Goal: Task Accomplishment & Management: Manage account settings

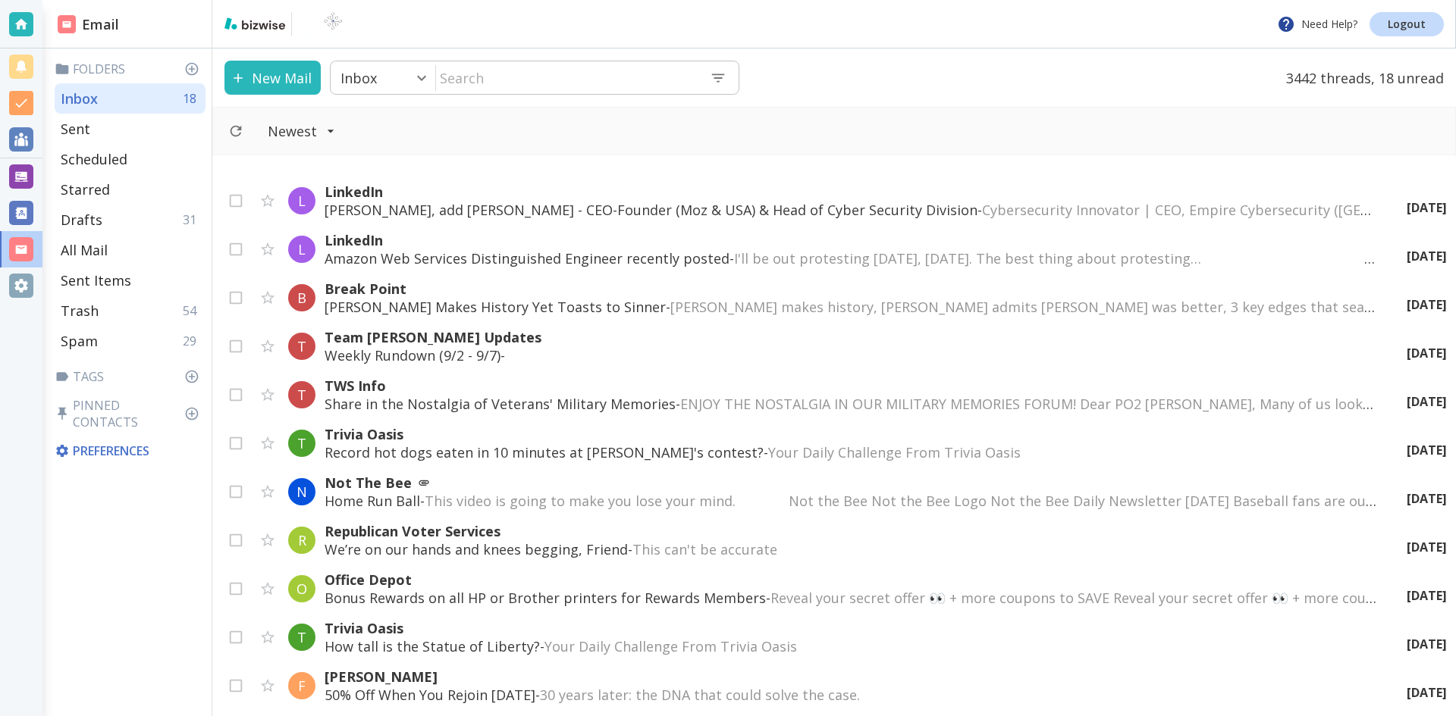
scroll to position [152, 0]
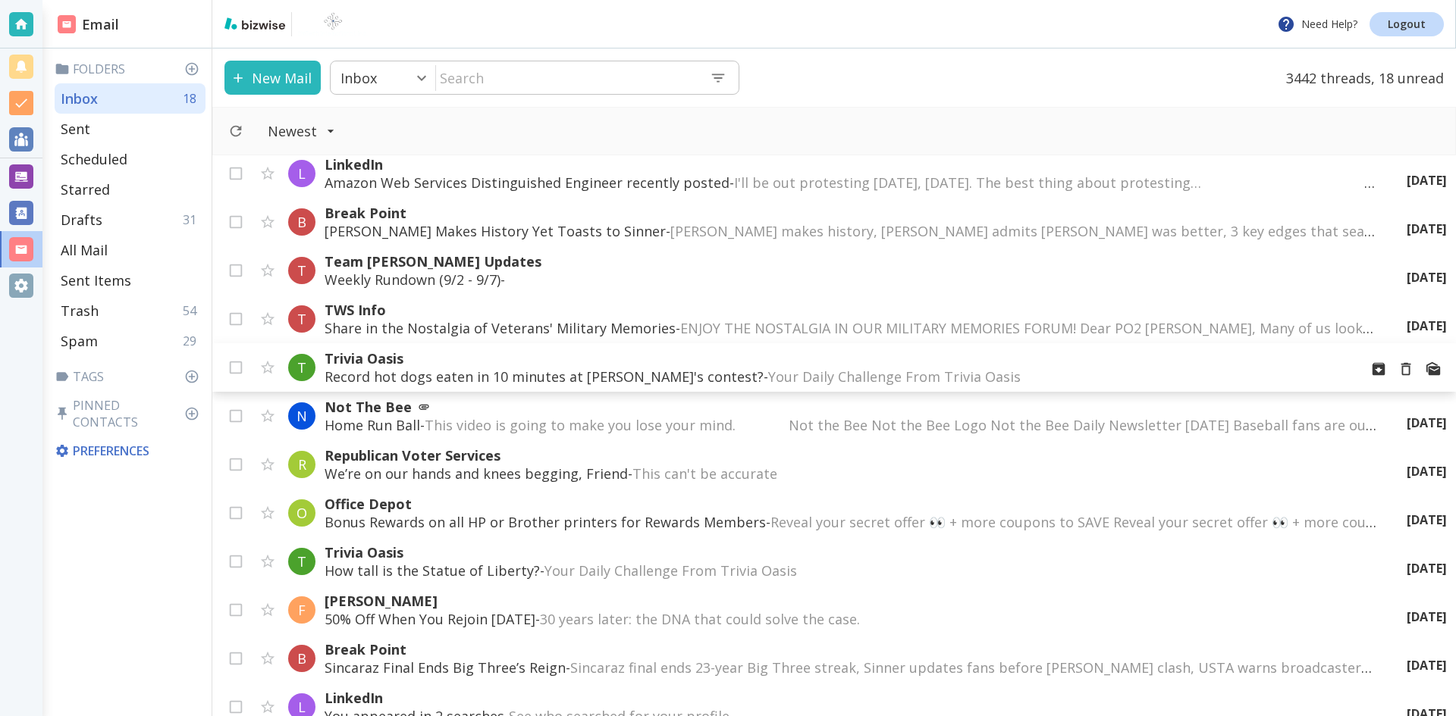
click at [498, 365] on p "Trivia Oasis" at bounding box center [835, 359] width 1022 height 18
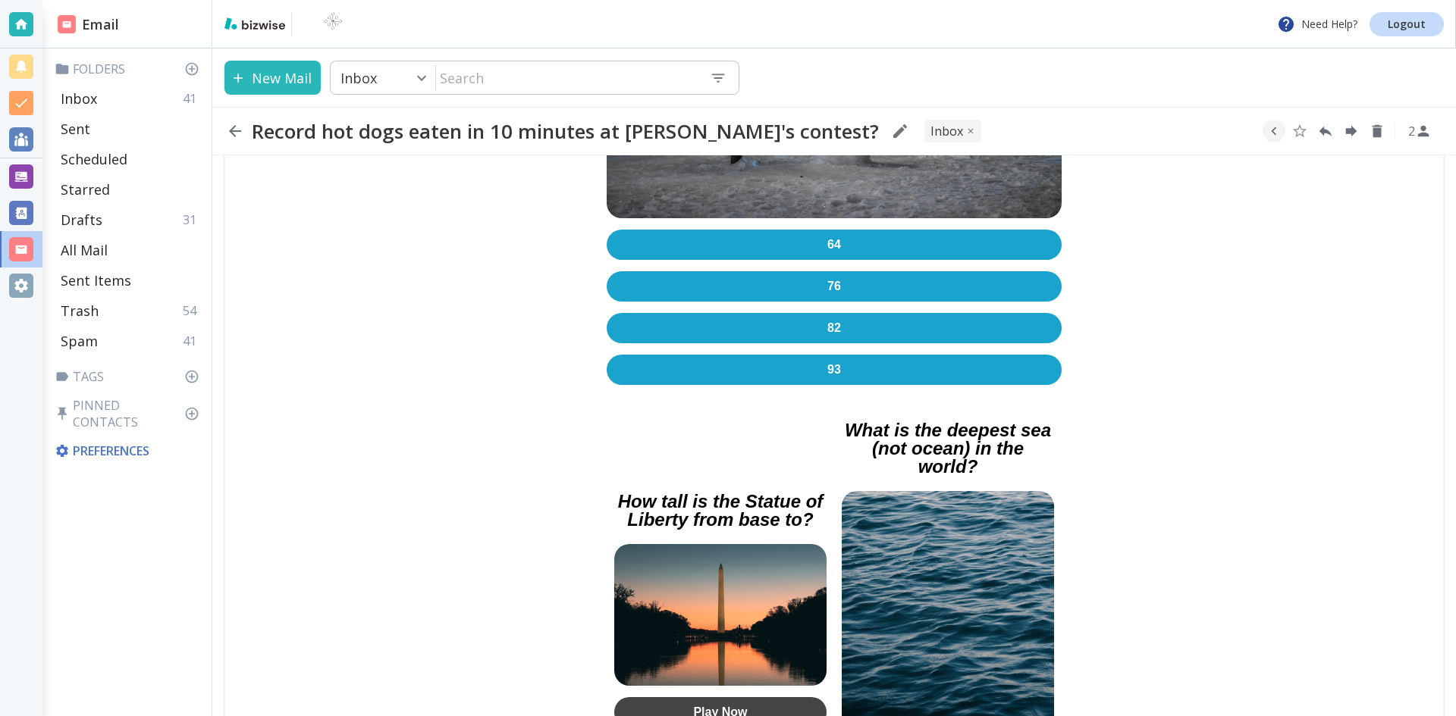
scroll to position [531, 0]
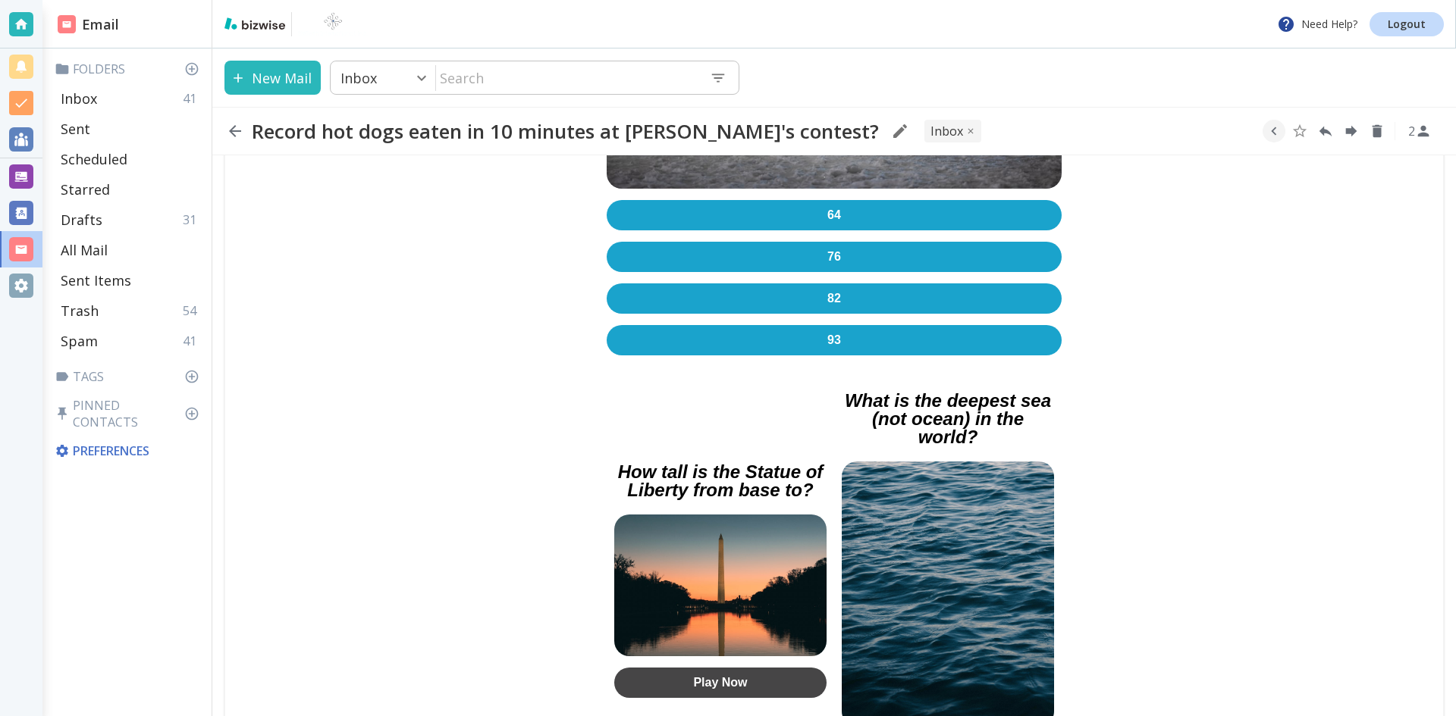
click at [829, 293] on link "82" at bounding box center [834, 299] width 455 height 30
click at [234, 129] on icon "button" at bounding box center [235, 131] width 18 height 18
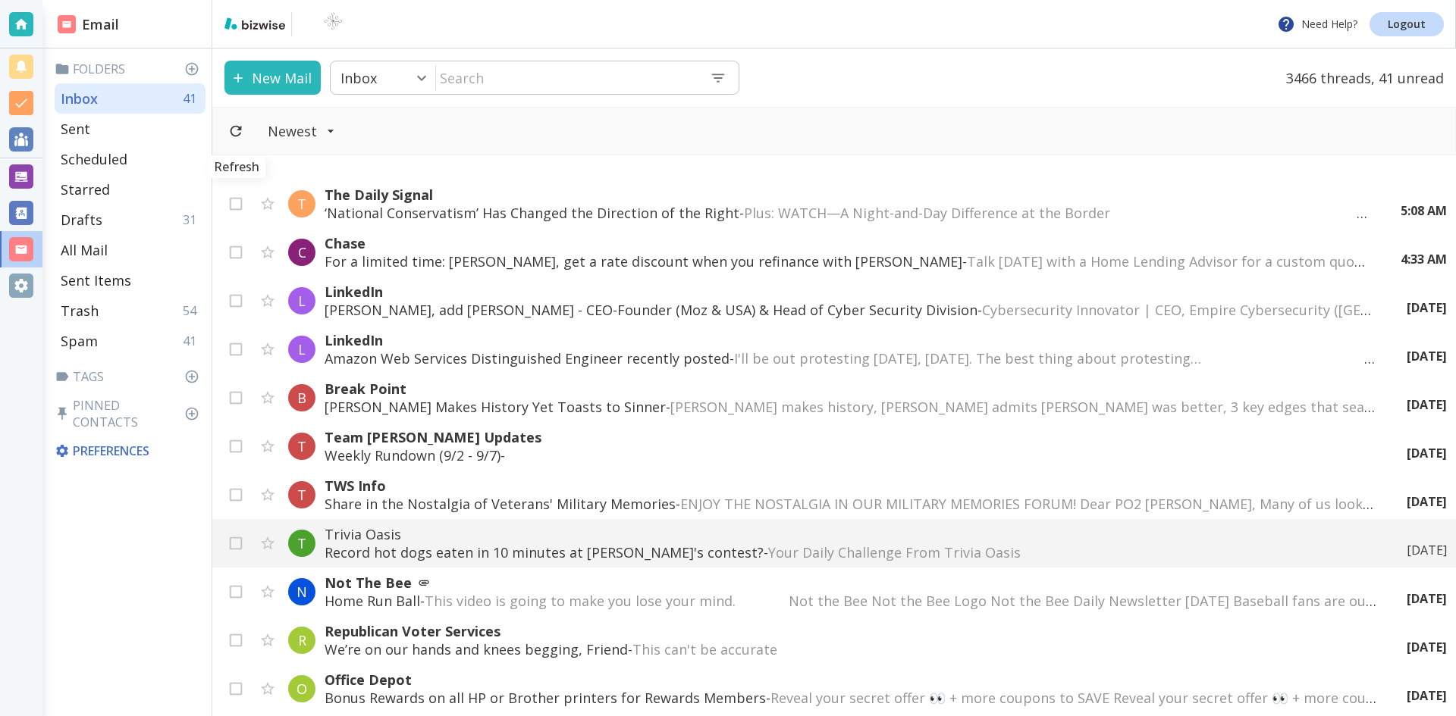
scroll to position [152, 0]
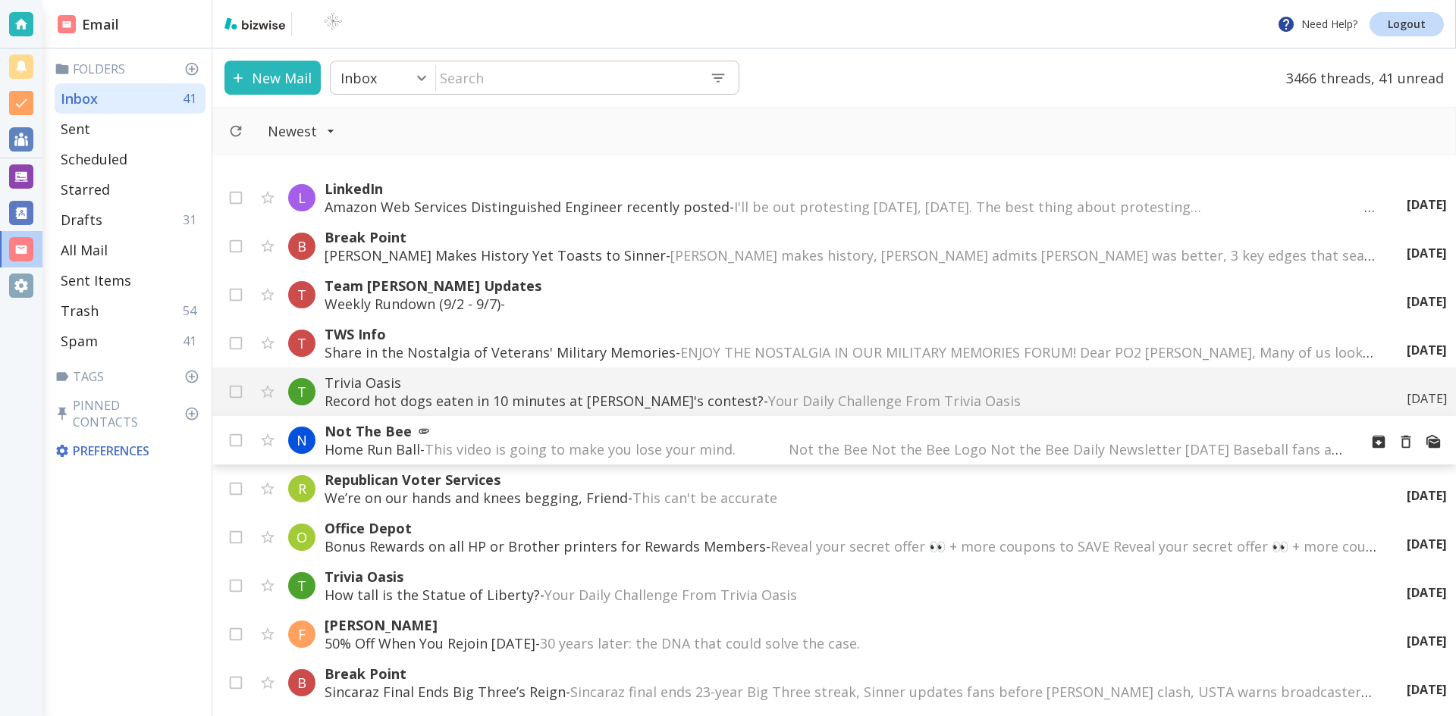
click at [901, 446] on span "This video is going to make you lose your mind. ͏‌ ͏‌ ͏‌ ͏‌ ͏‌ ͏‌ ͏‌ ͏‌ ͏‌ ͏‌ ͏…" at bounding box center [941, 449] width 1033 height 18
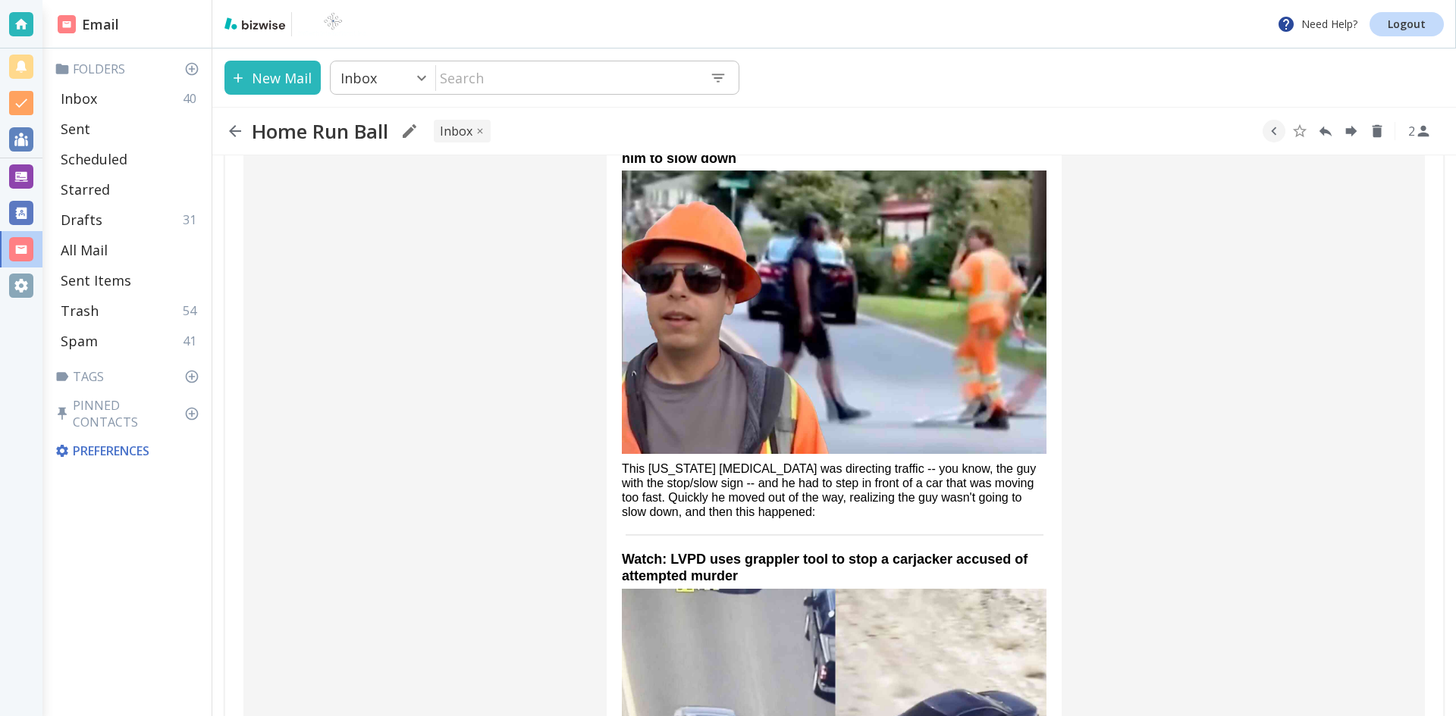
scroll to position [1441, 0]
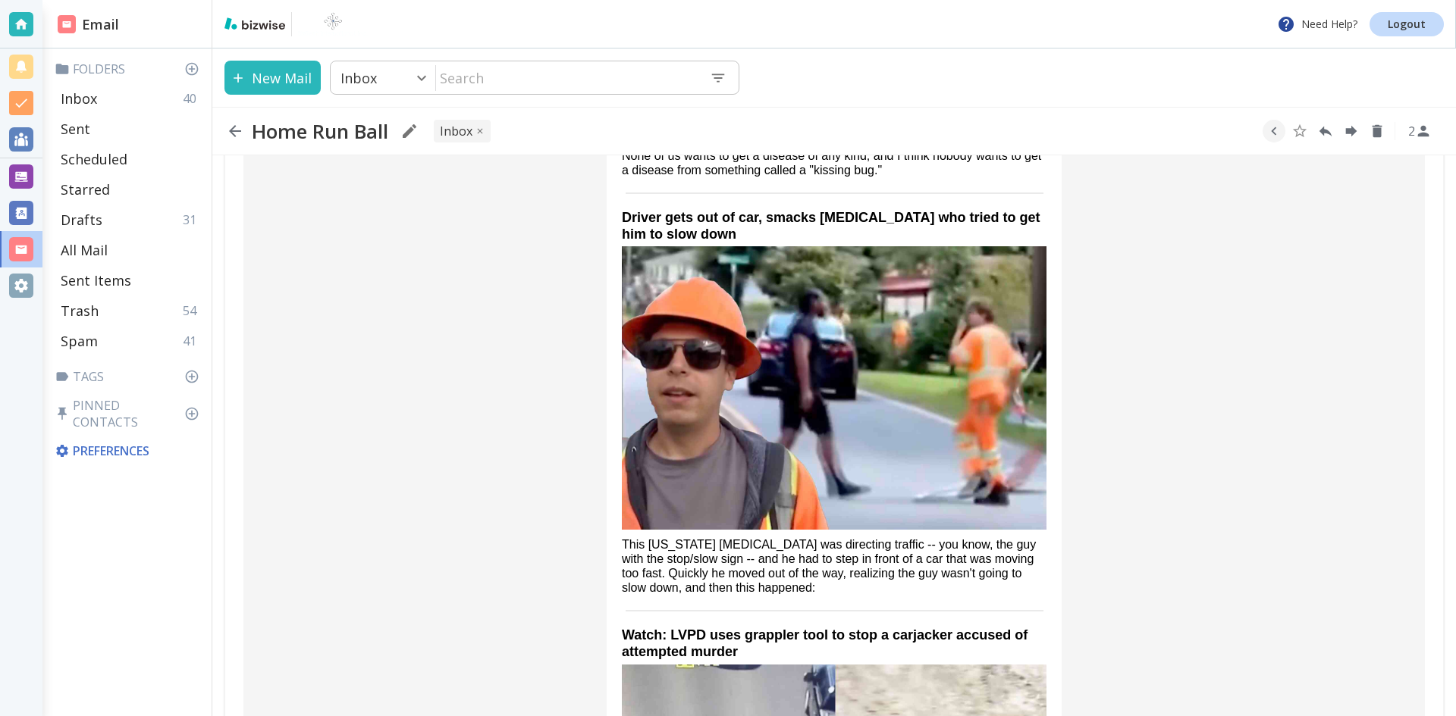
click at [832, 305] on img at bounding box center [834, 387] width 425 height 283
click at [236, 129] on icon "button" at bounding box center [235, 131] width 18 height 18
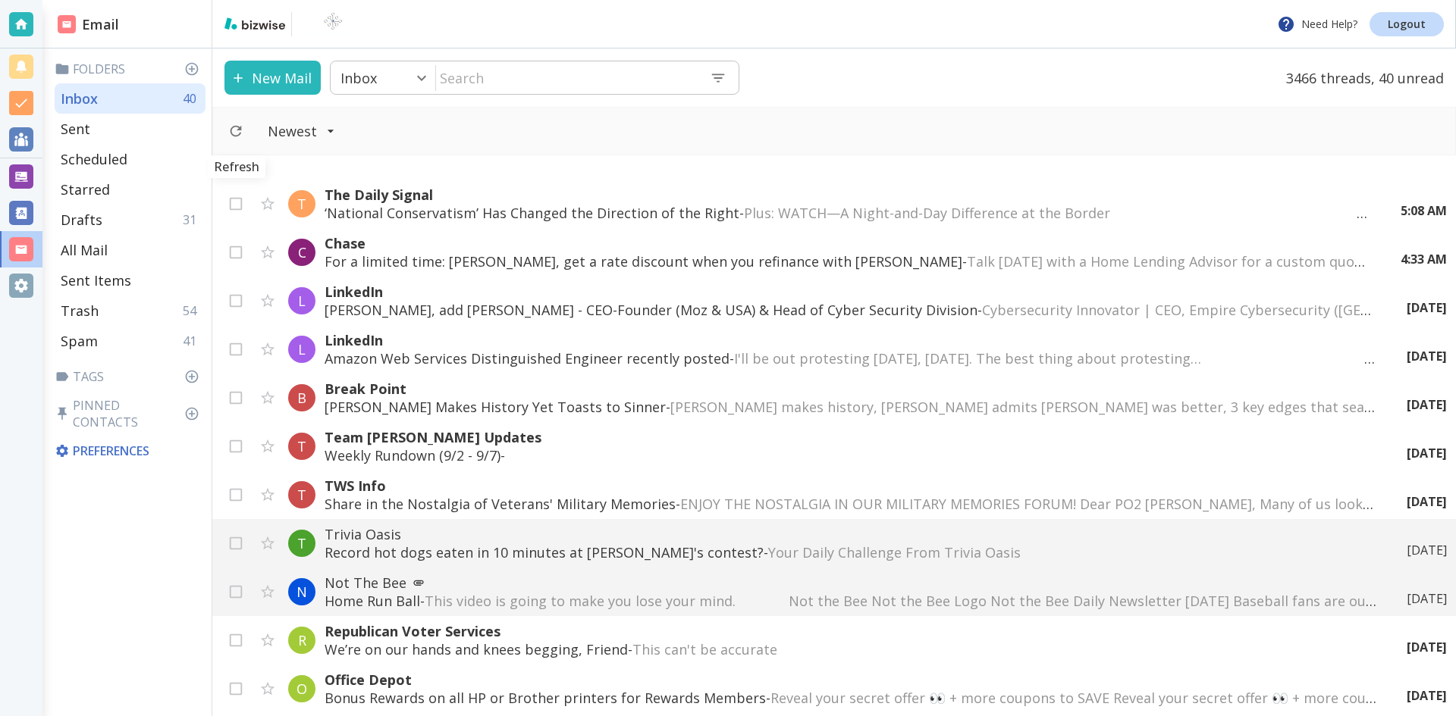
scroll to position [152, 0]
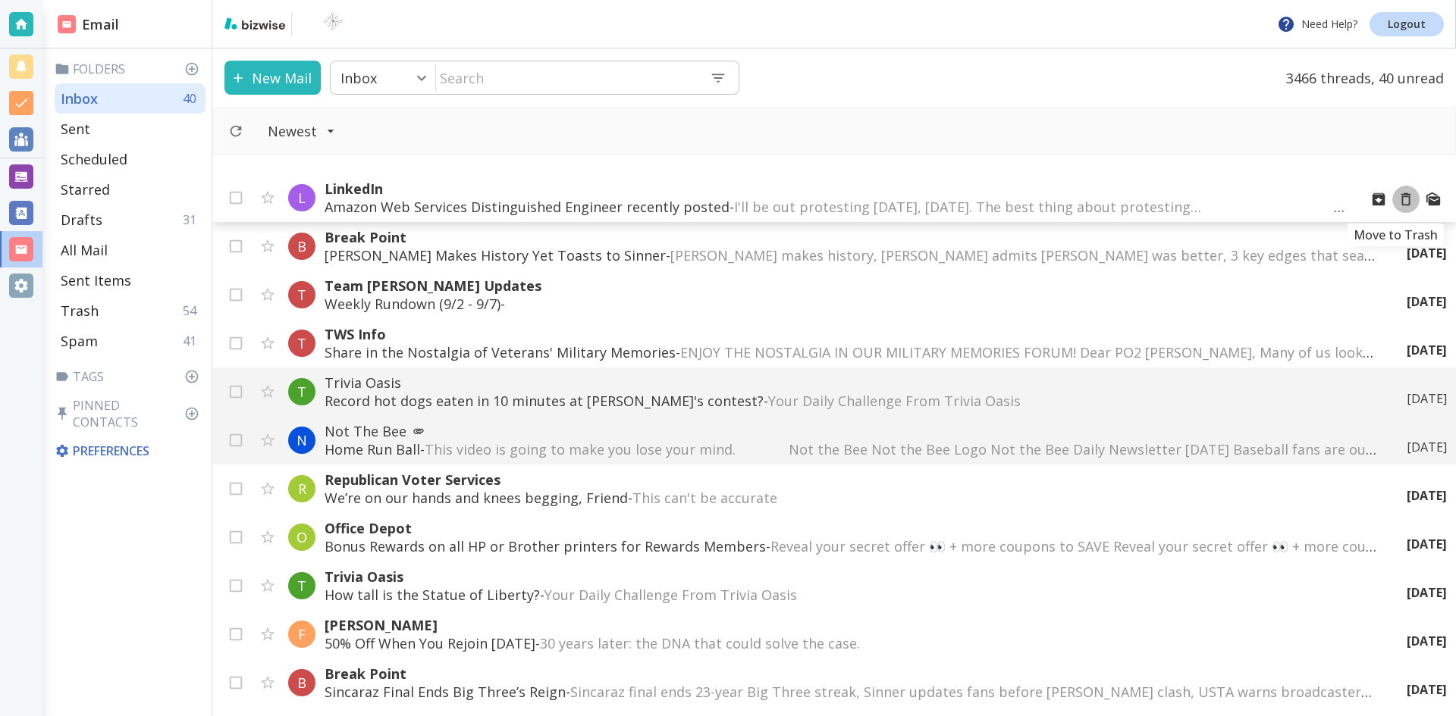
click at [1397, 198] on icon "Move to Trash" at bounding box center [1405, 199] width 17 height 17
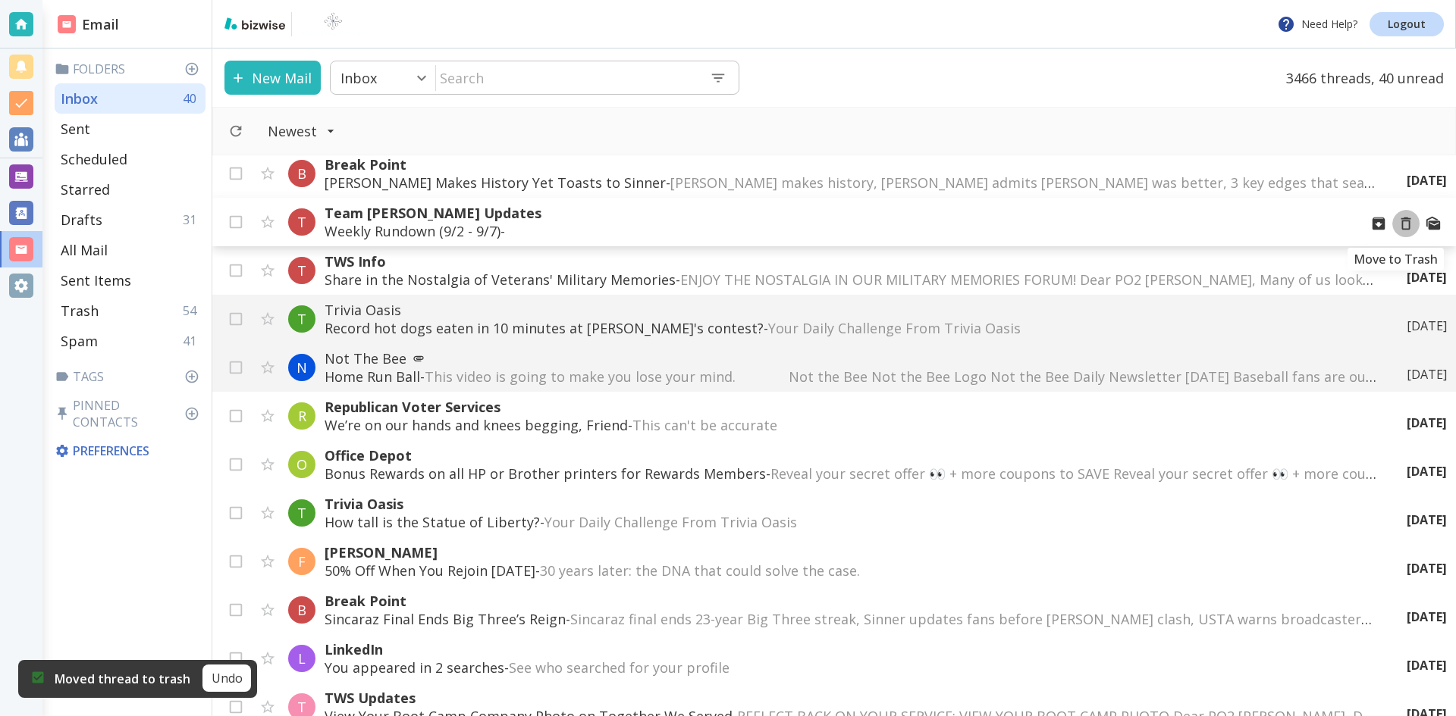
click at [1397, 224] on icon "Move to Trash" at bounding box center [1405, 223] width 17 height 17
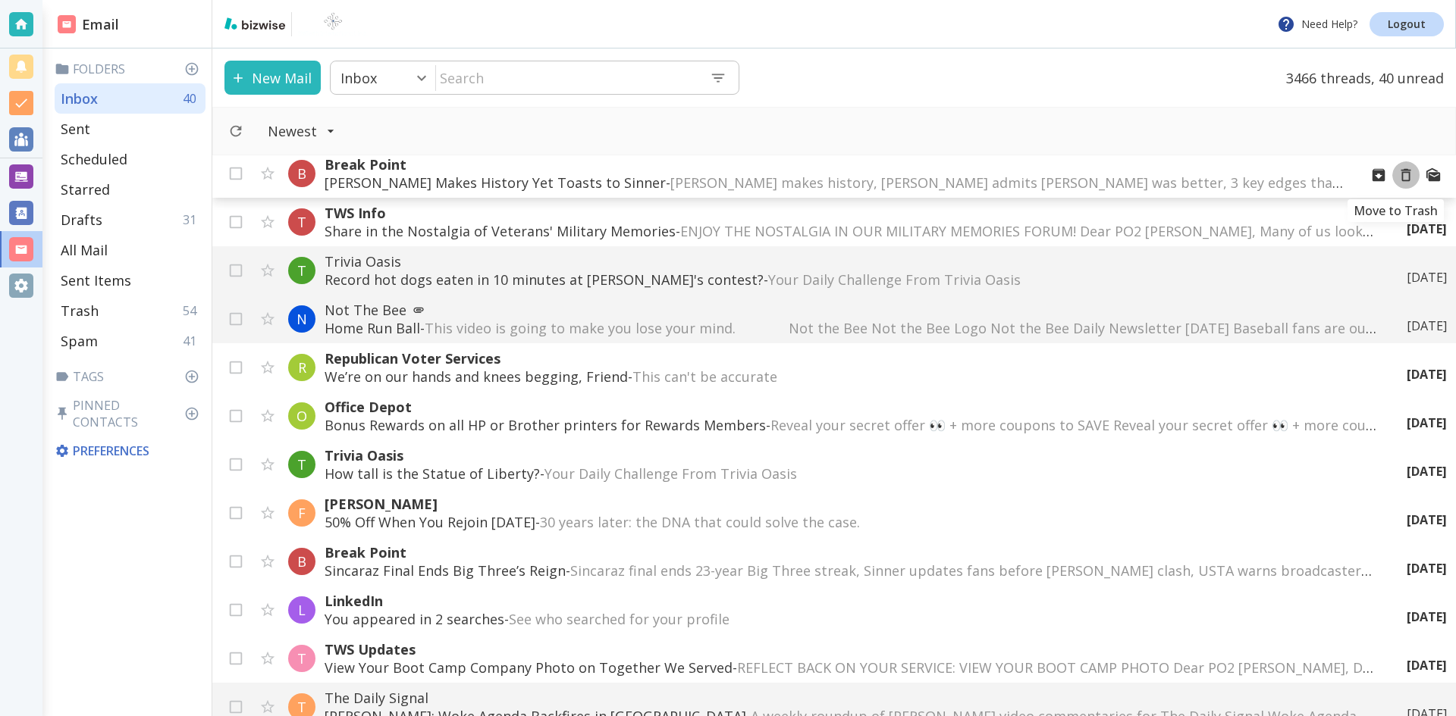
click at [1397, 174] on icon "Move to Trash" at bounding box center [1405, 175] width 17 height 17
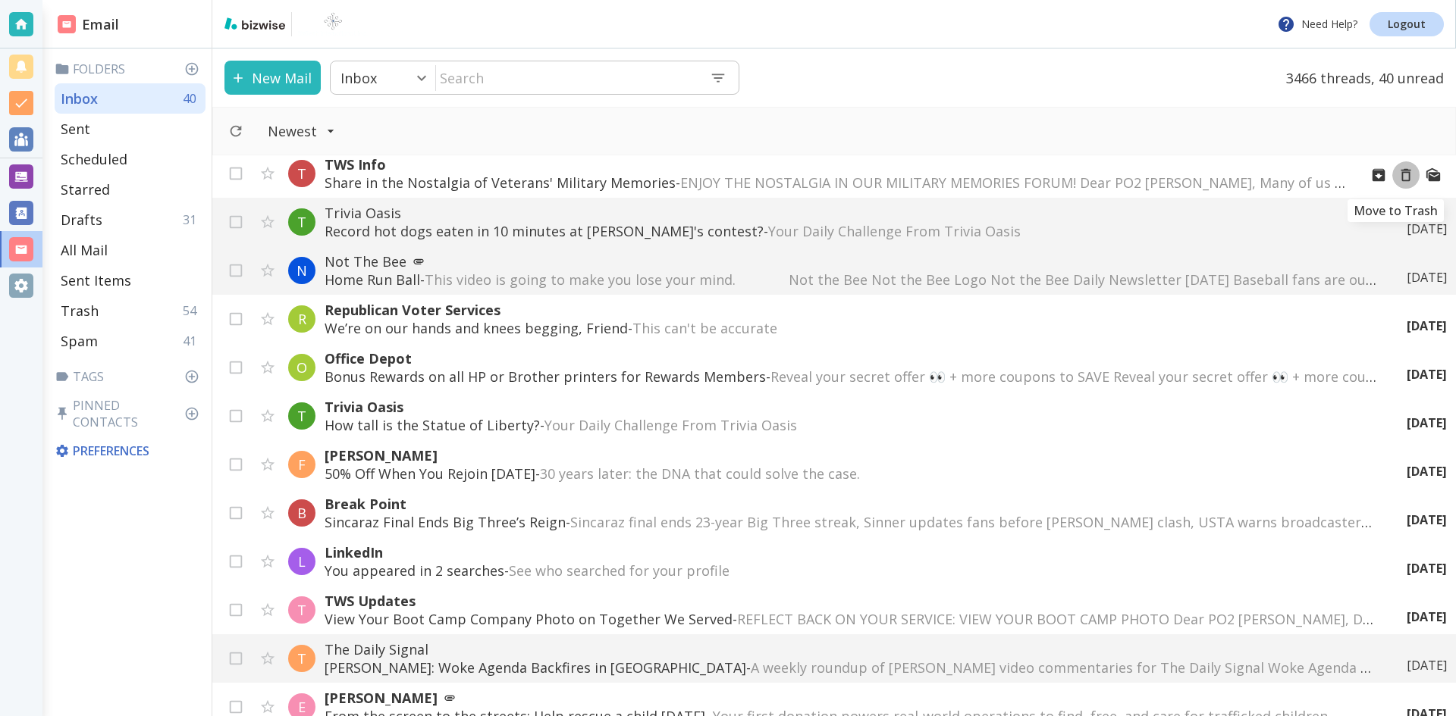
click at [1397, 175] on icon "Move to Trash" at bounding box center [1405, 175] width 17 height 17
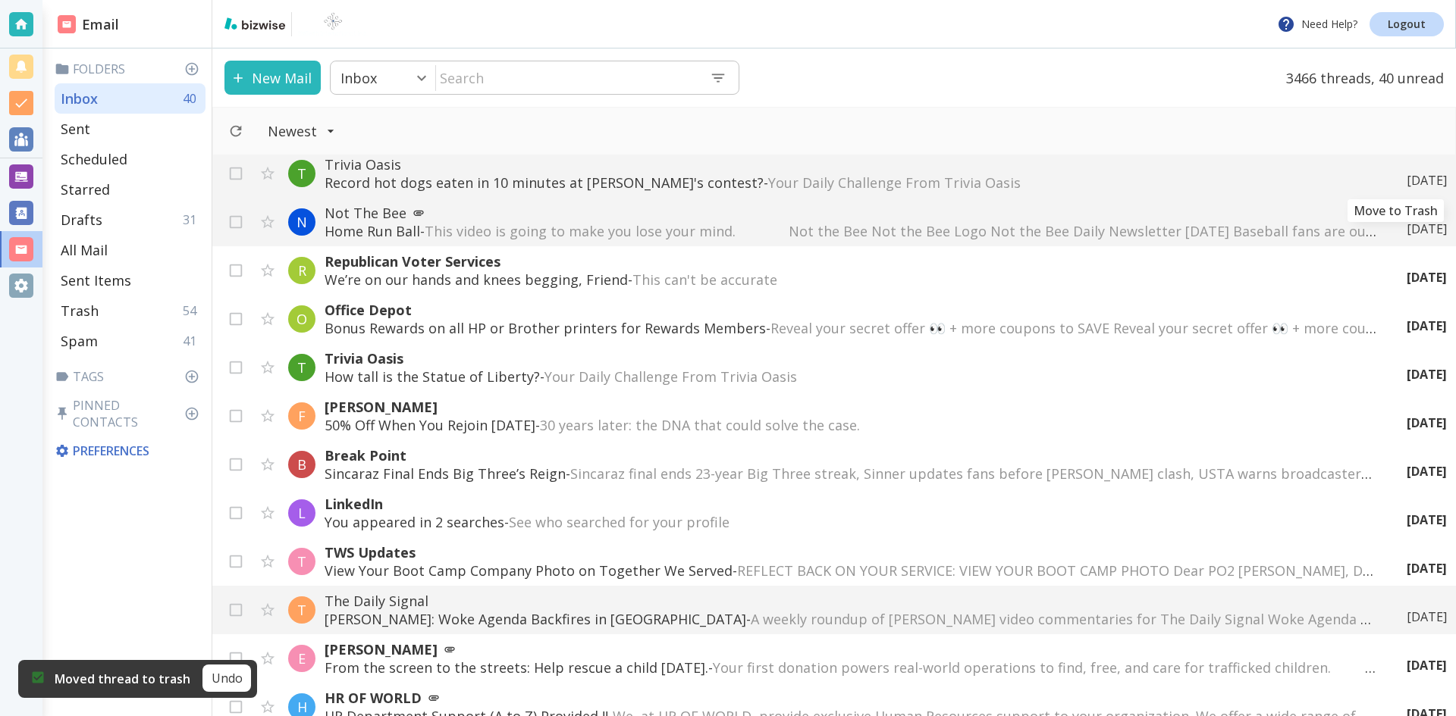
click at [0, 0] on icon "Move to Trash" at bounding box center [0, 0] width 0 height 0
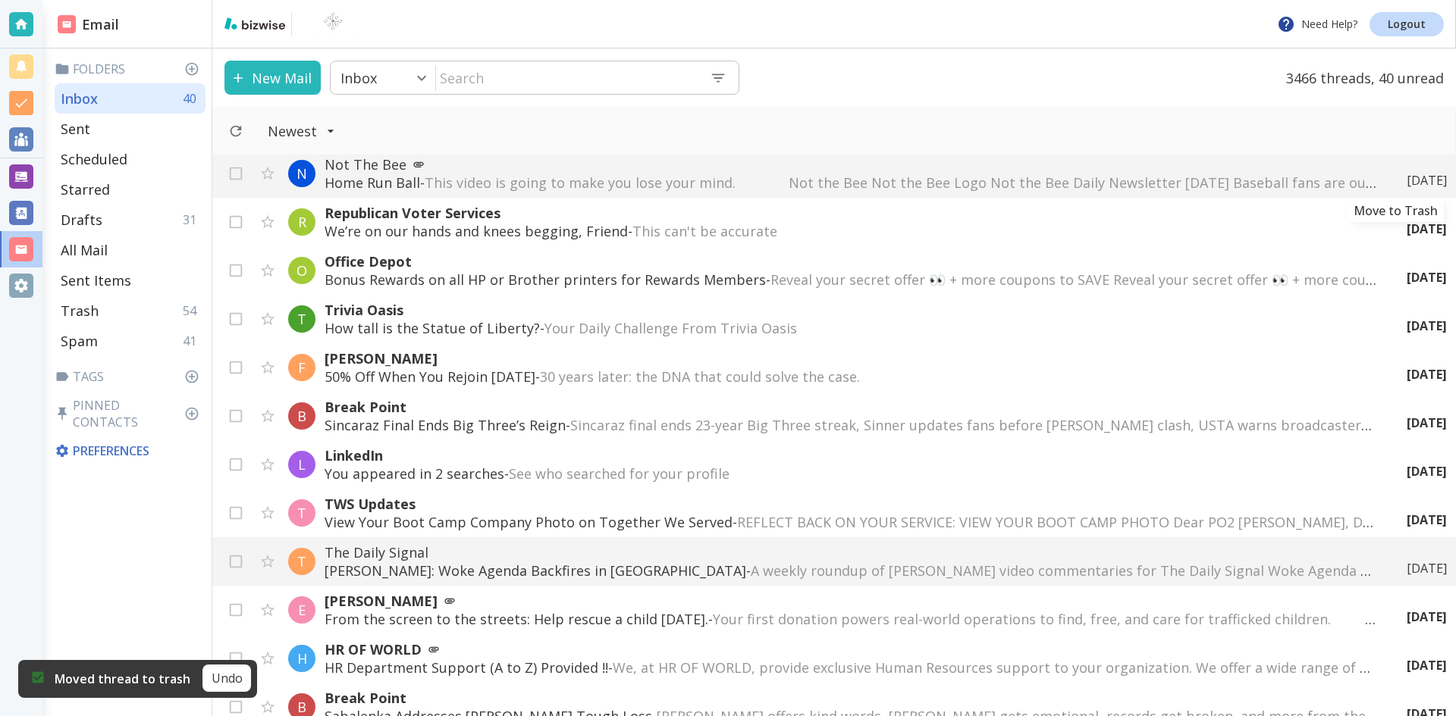
click at [0, 0] on icon "Move to Trash" at bounding box center [0, 0] width 0 height 0
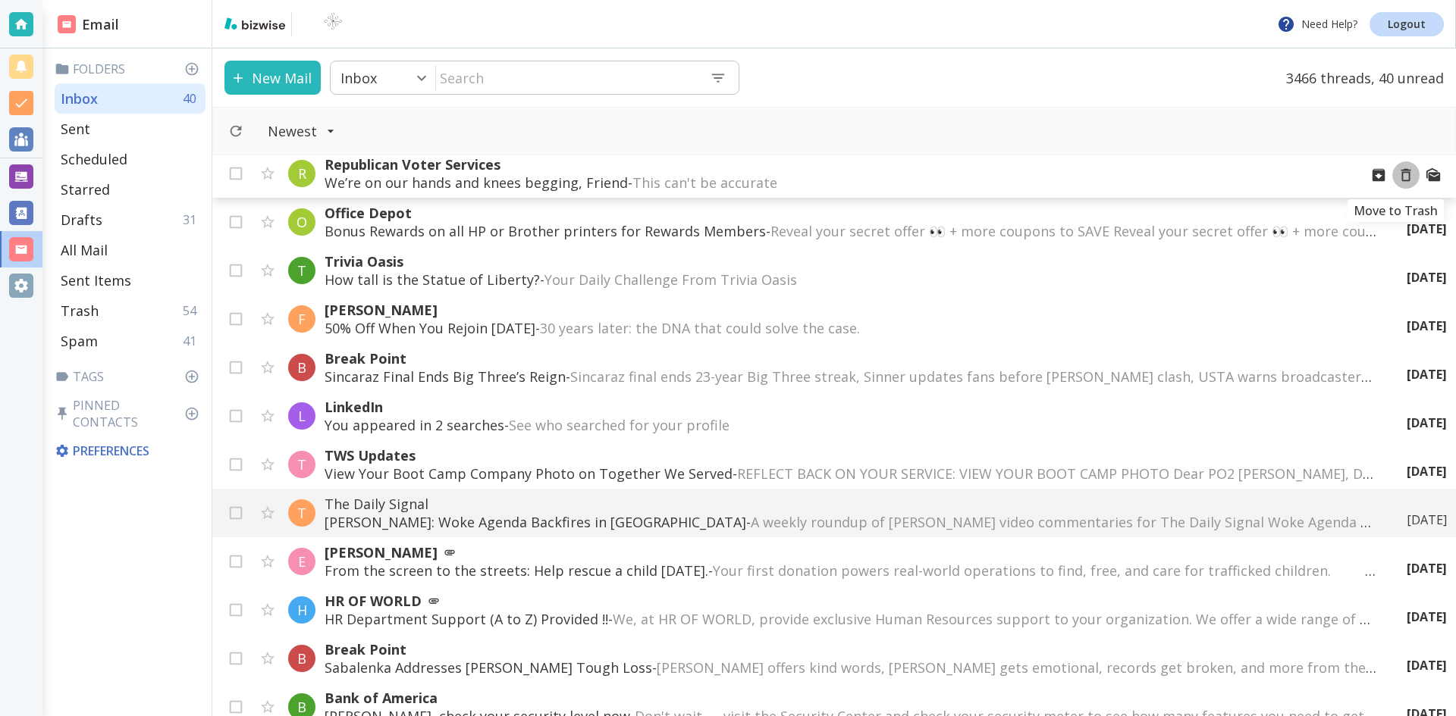
click at [1397, 174] on icon "Move to Trash" at bounding box center [1405, 175] width 17 height 17
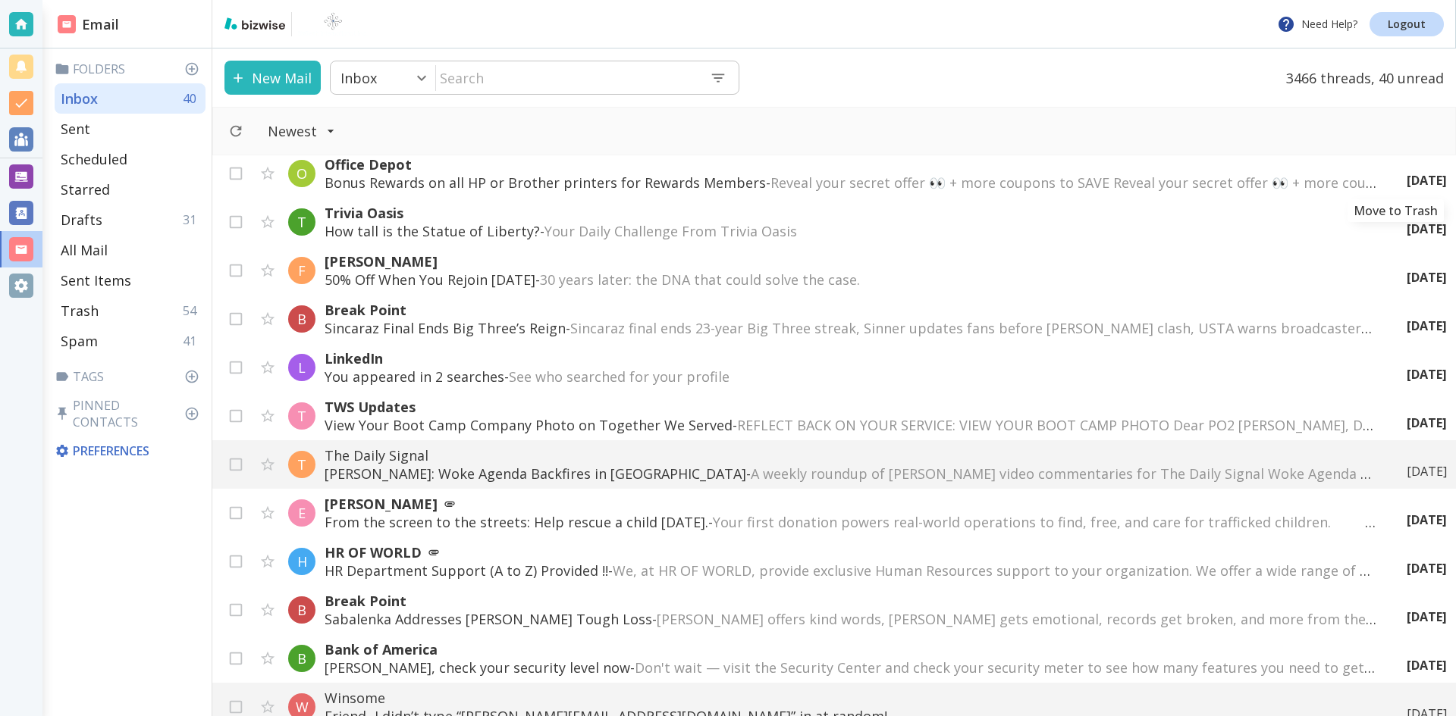
click at [0, 0] on icon "Move to Trash" at bounding box center [0, 0] width 0 height 0
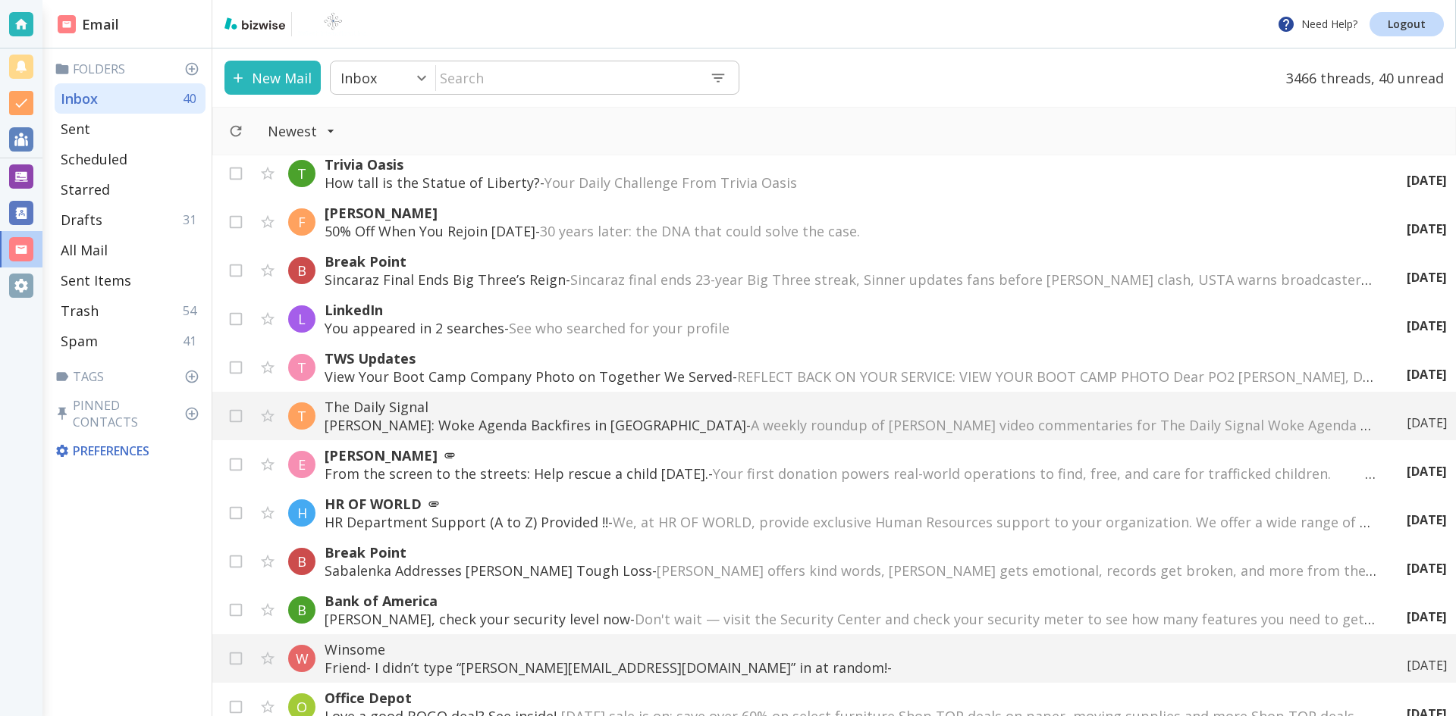
click at [1394, 175] on div "[DATE]" at bounding box center [1420, 180] width 52 height 17
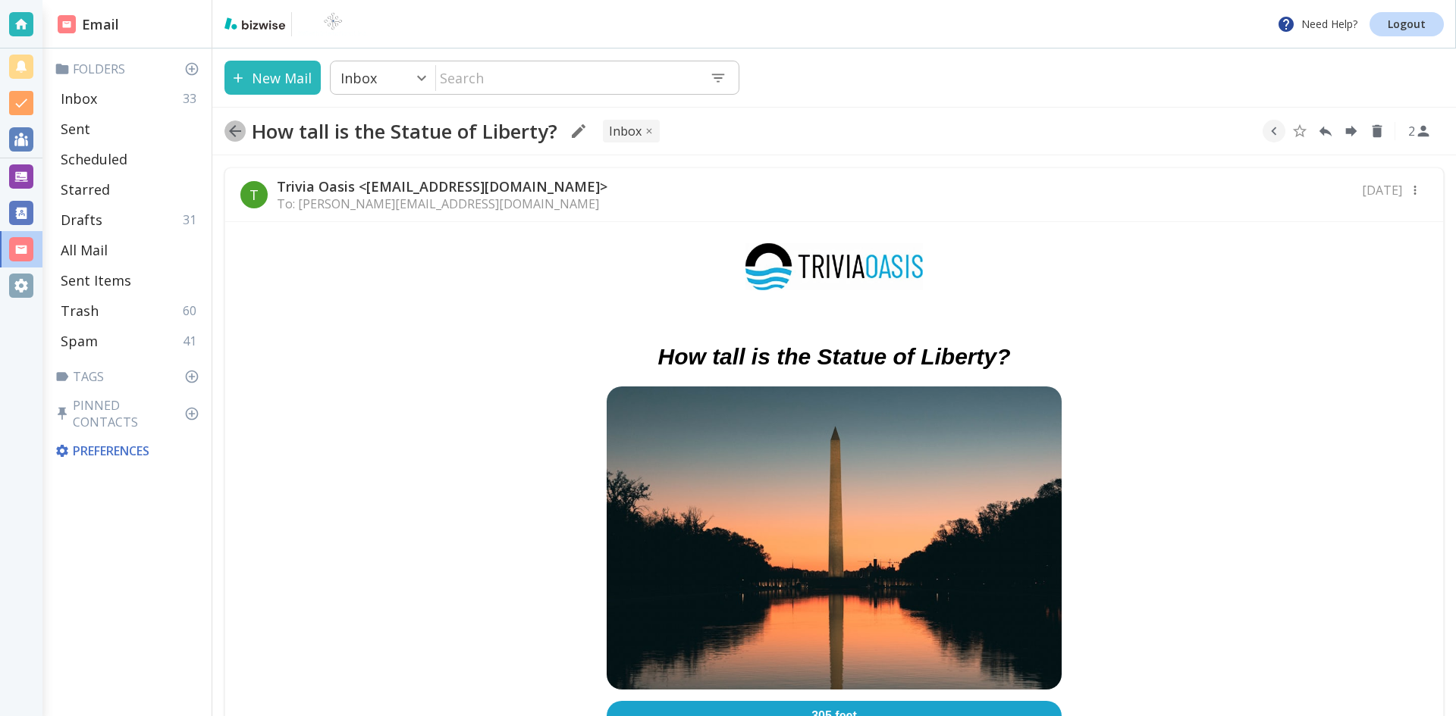
click at [231, 129] on icon "button" at bounding box center [235, 131] width 12 height 12
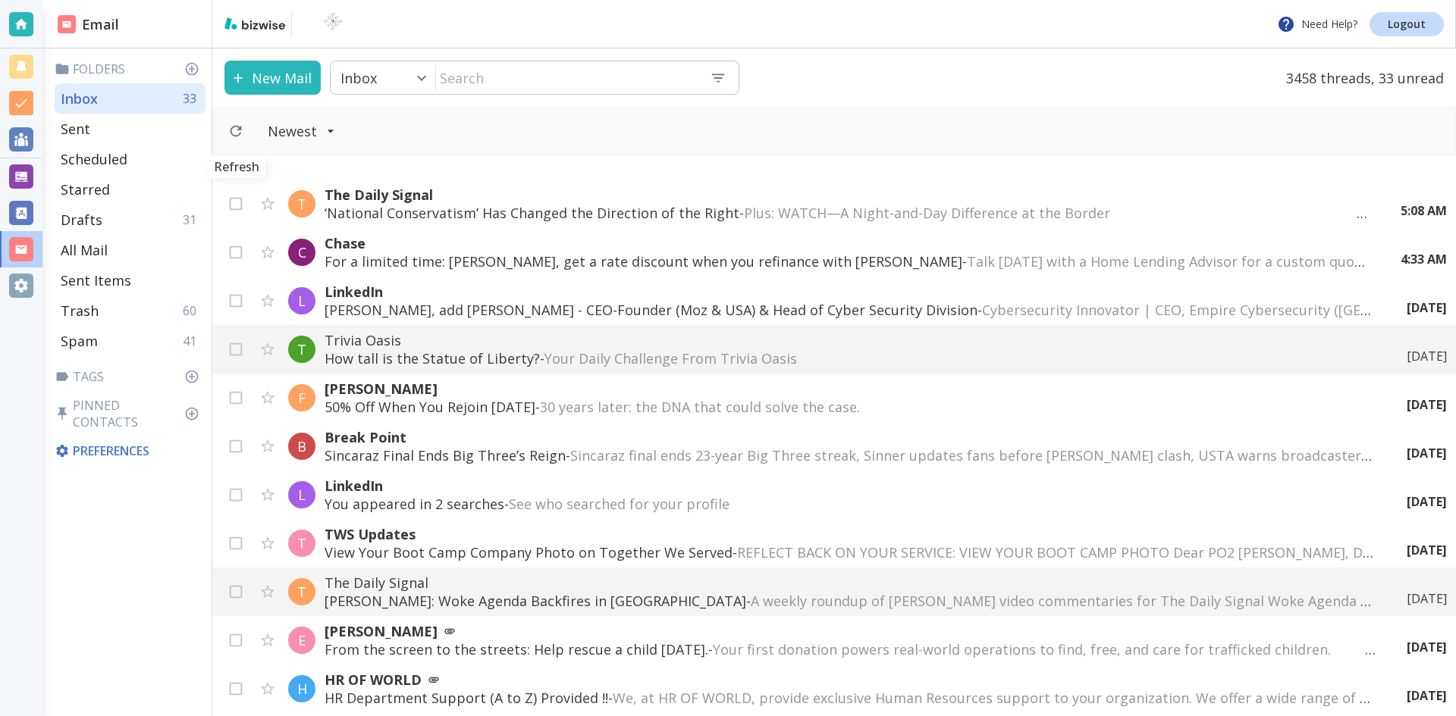
scroll to position [152, 0]
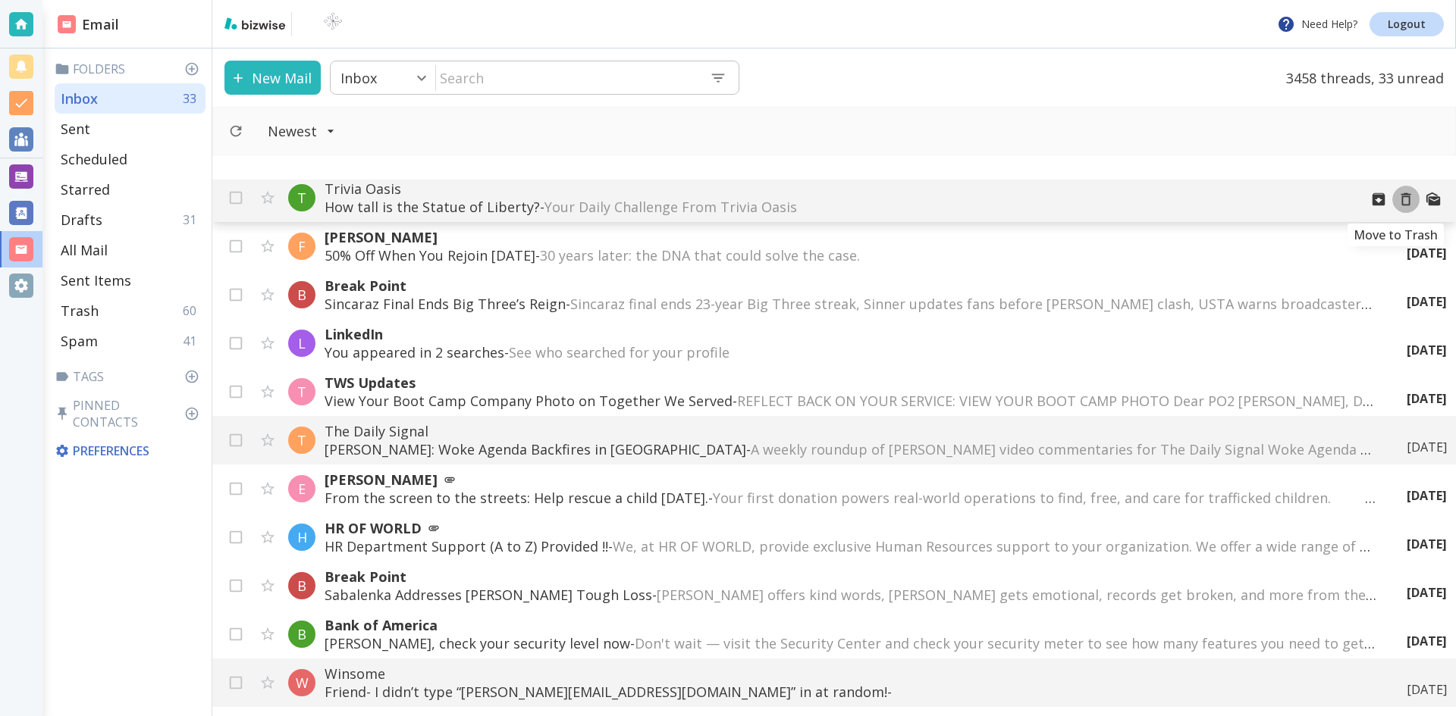
click at [1397, 199] on icon "Move to Trash" at bounding box center [1405, 199] width 17 height 17
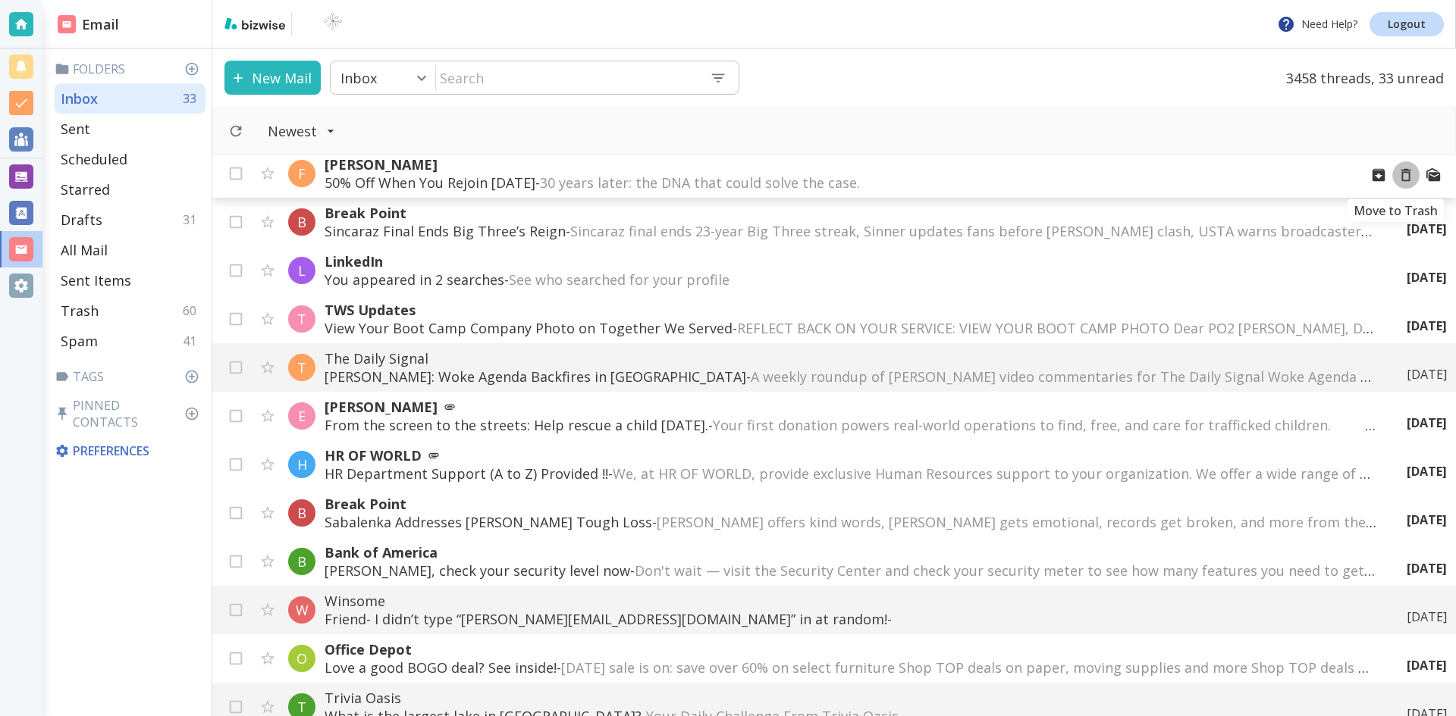
click at [1401, 173] on icon "Move to Trash" at bounding box center [1406, 175] width 10 height 13
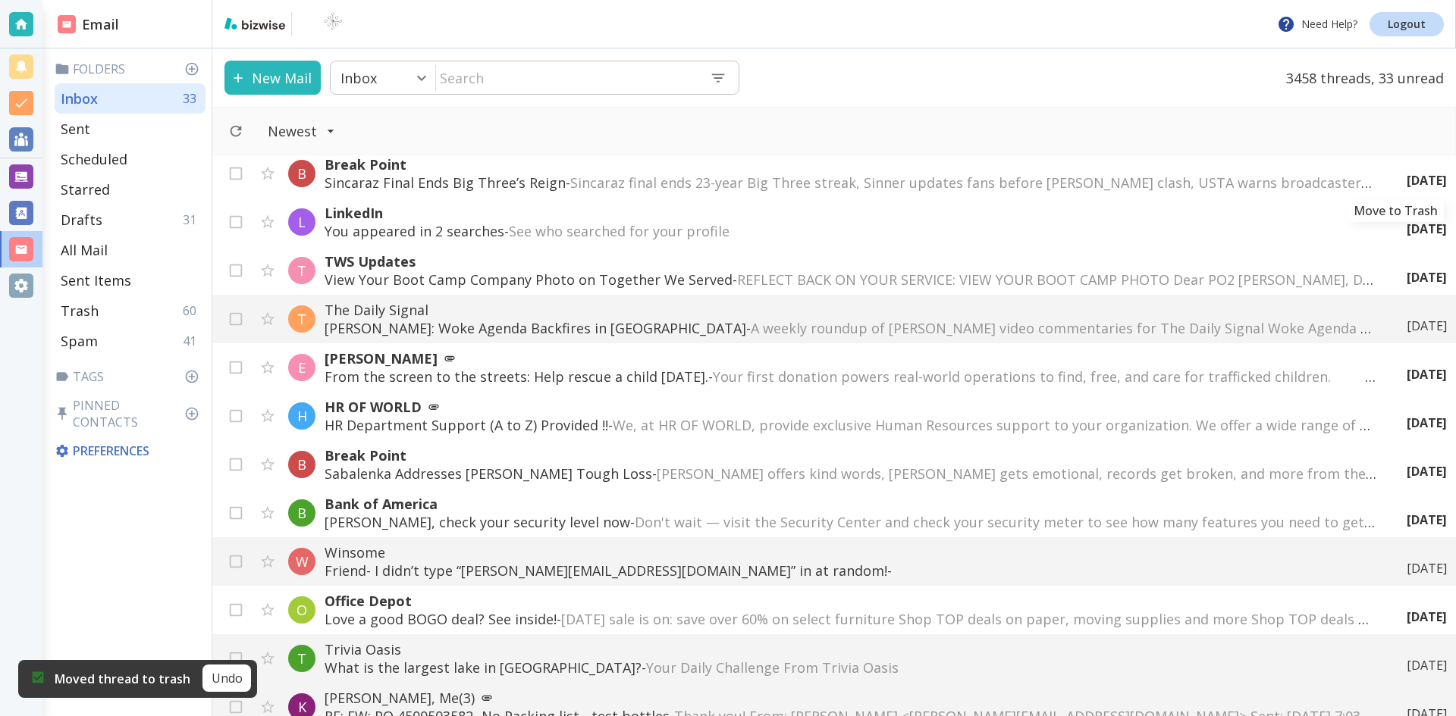
click at [0, 0] on icon "Move to Trash" at bounding box center [0, 0] width 0 height 0
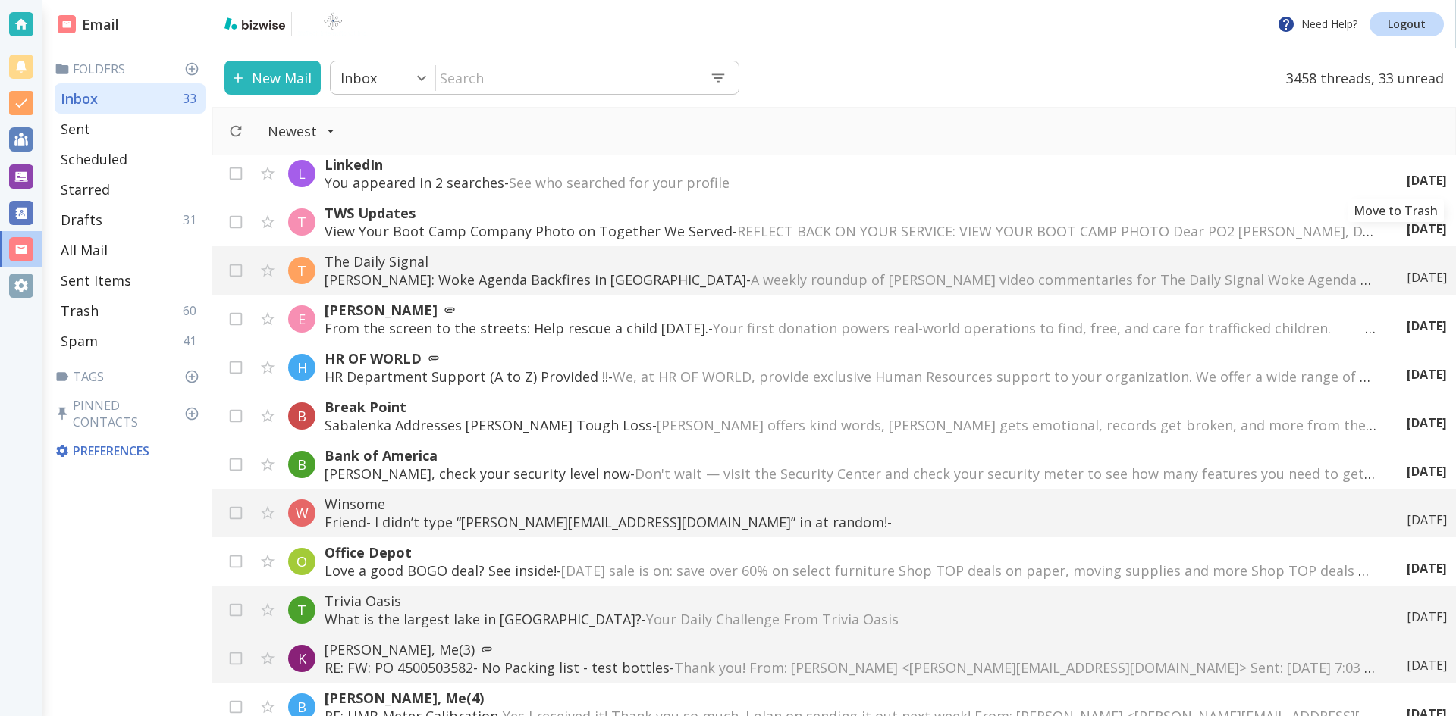
click at [0, 0] on icon "Move to Trash" at bounding box center [0, 0] width 0 height 0
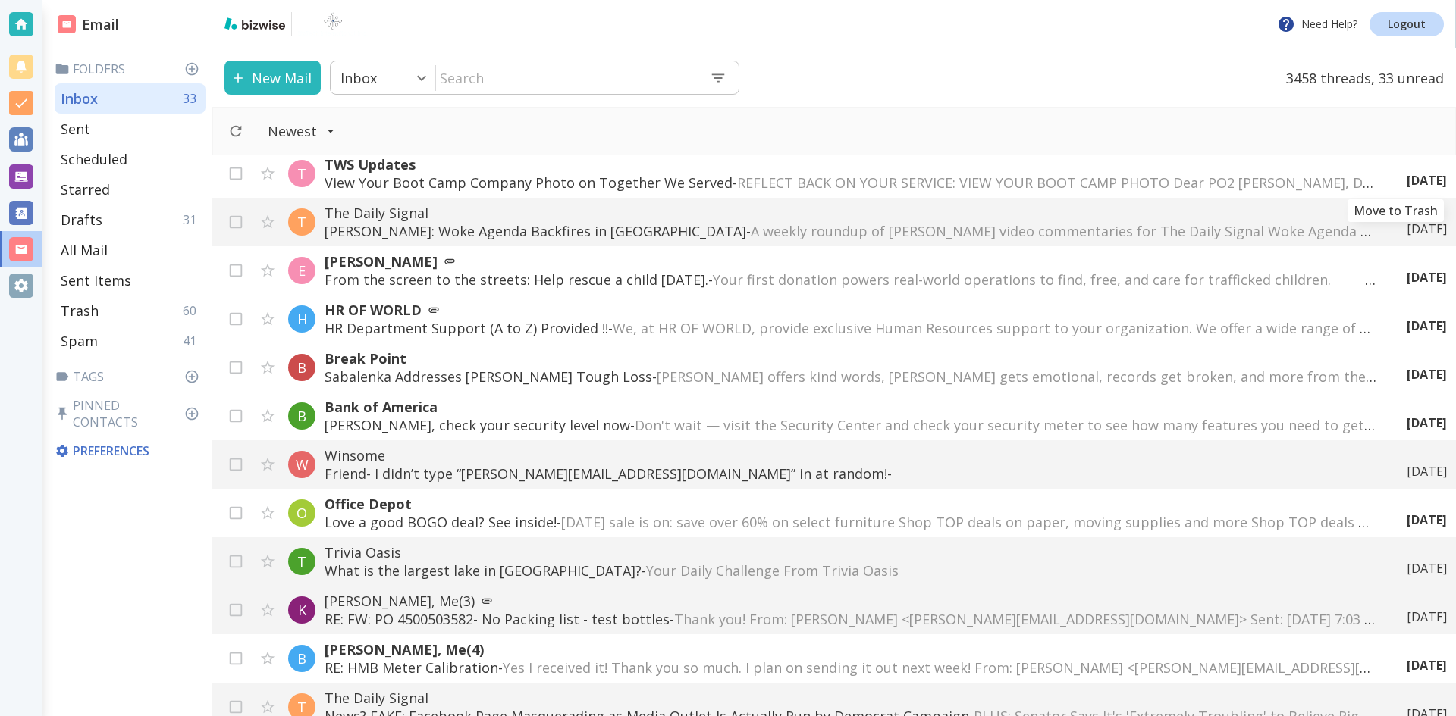
click at [0, 0] on icon "Move to Trash" at bounding box center [0, 0] width 0 height 0
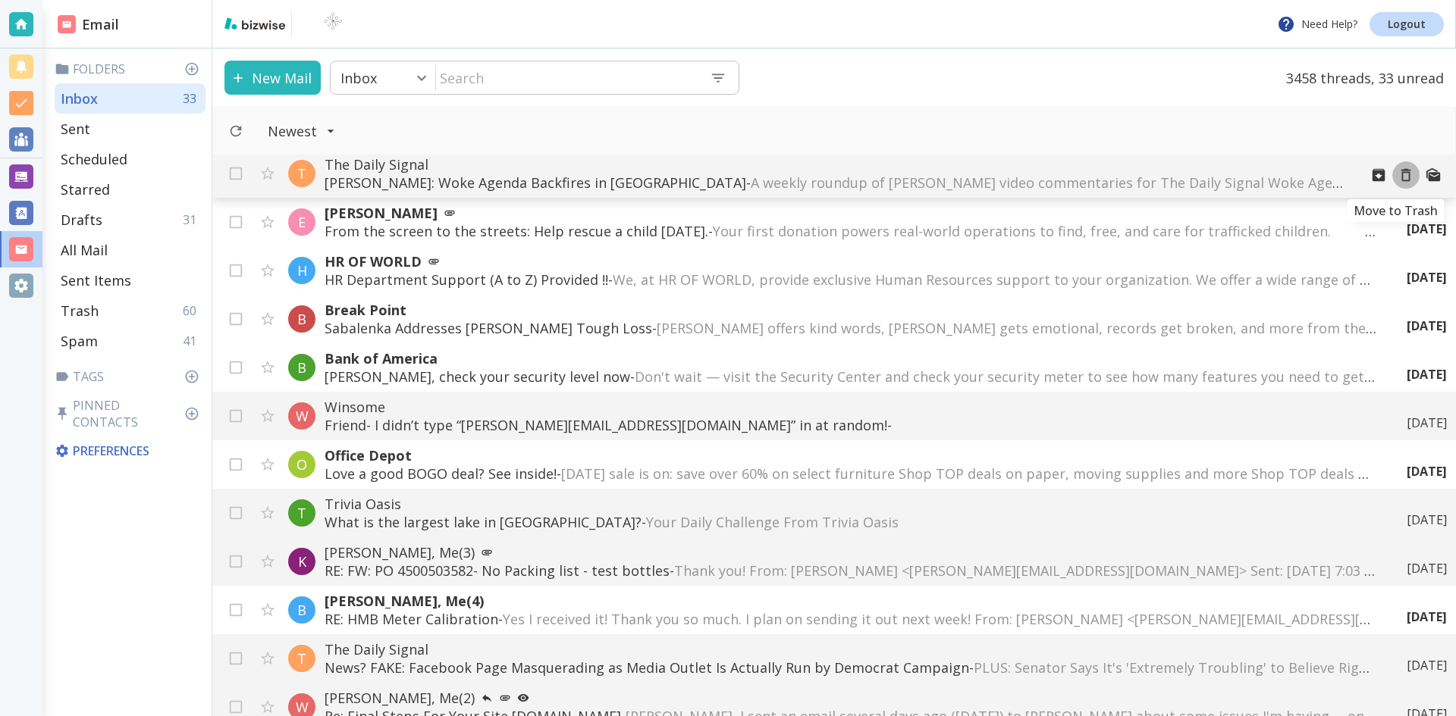
click at [1397, 174] on icon "Move to Trash" at bounding box center [1405, 175] width 17 height 17
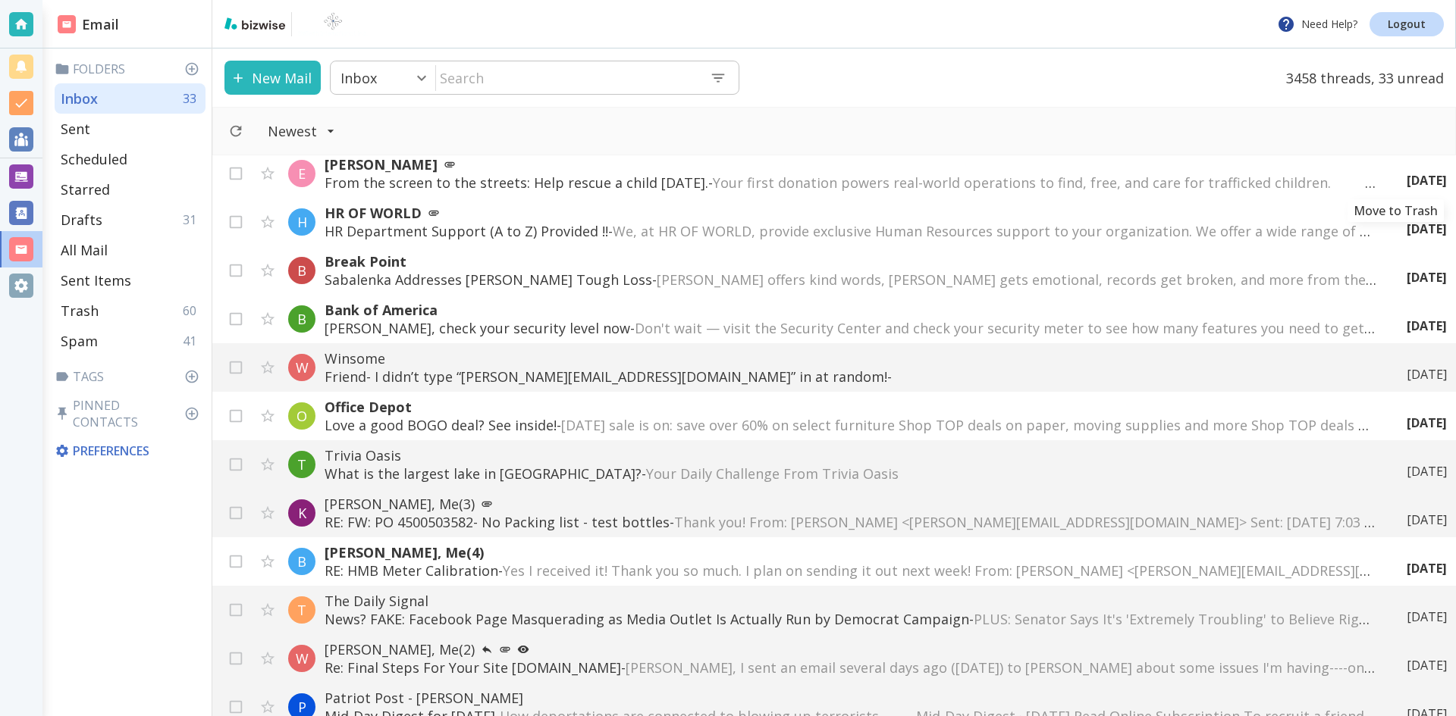
click at [0, 0] on icon "Move to Trash" at bounding box center [0, 0] width 0 height 0
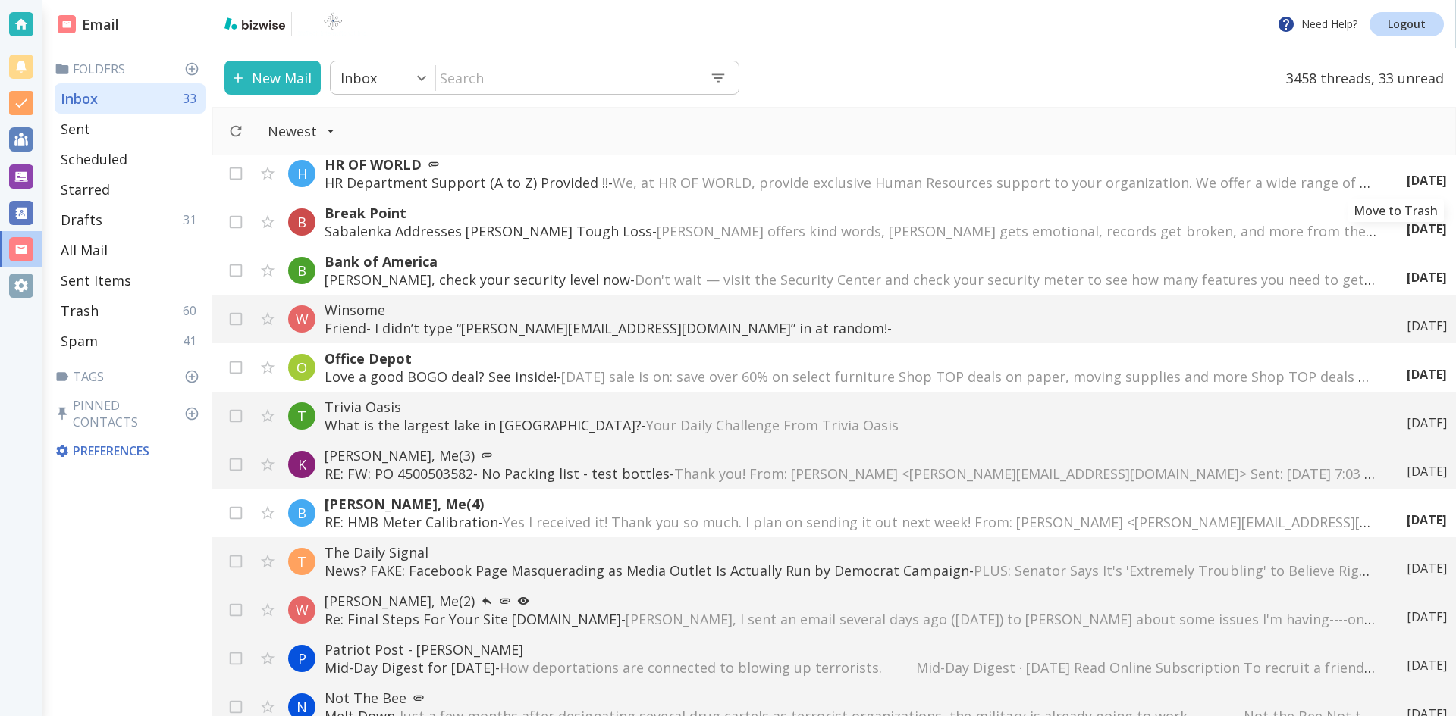
click at [0, 0] on icon "Move to Trash" at bounding box center [0, 0] width 0 height 0
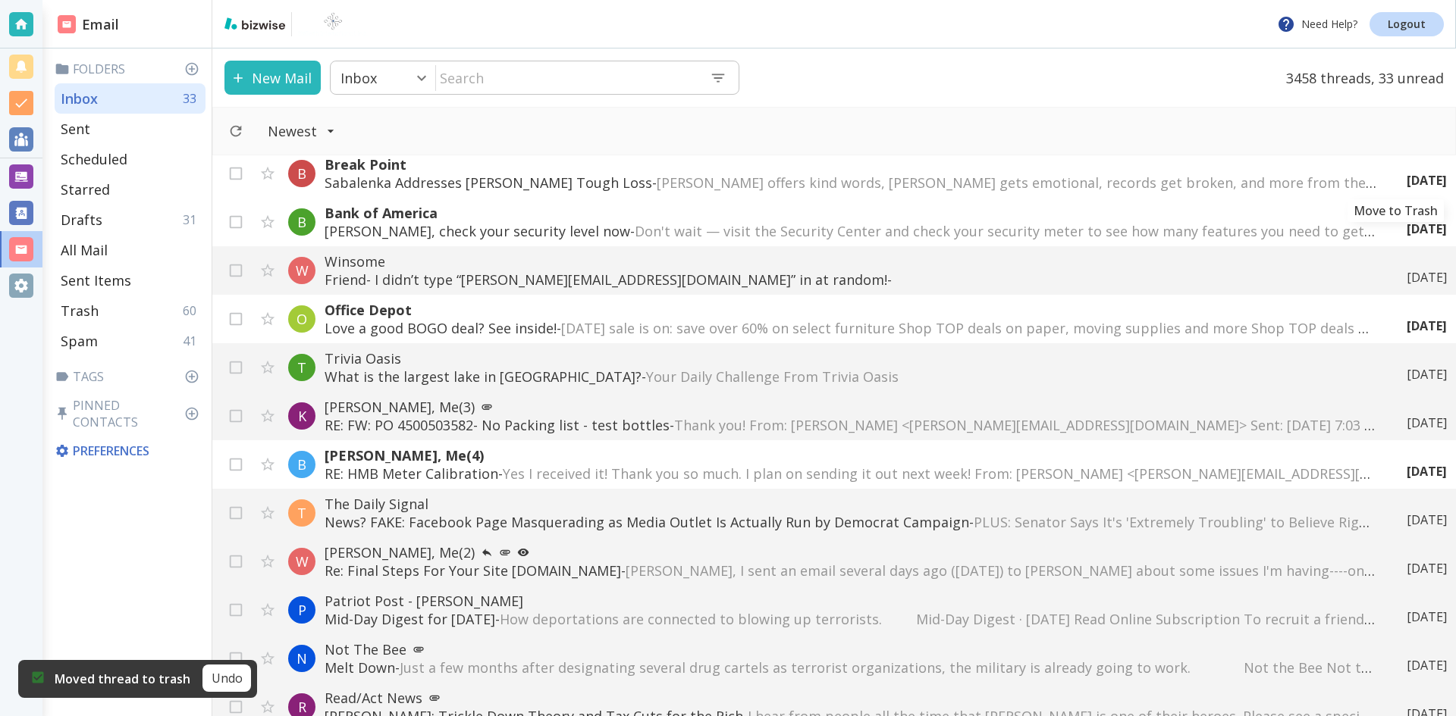
click at [0, 0] on icon "Move to Trash" at bounding box center [0, 0] width 0 height 0
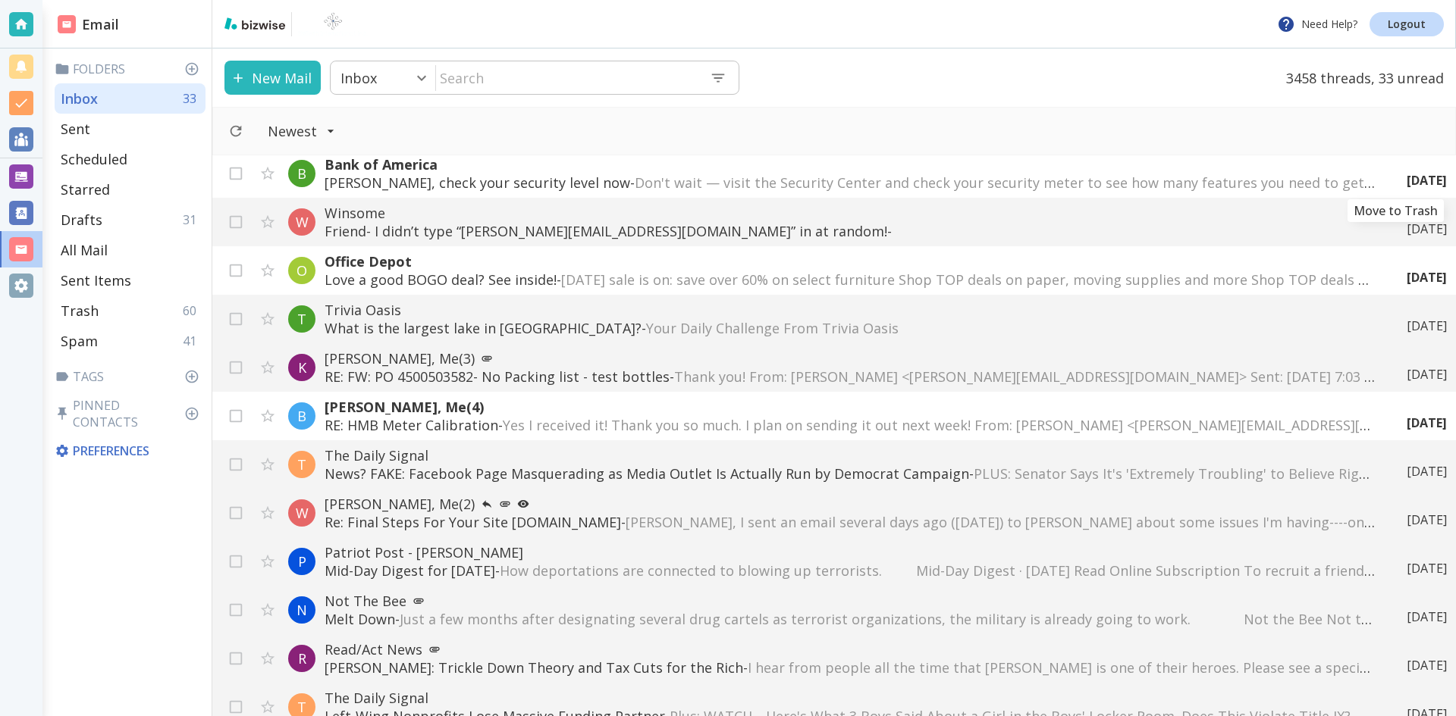
click at [0, 0] on icon "Move to Trash" at bounding box center [0, 0] width 0 height 0
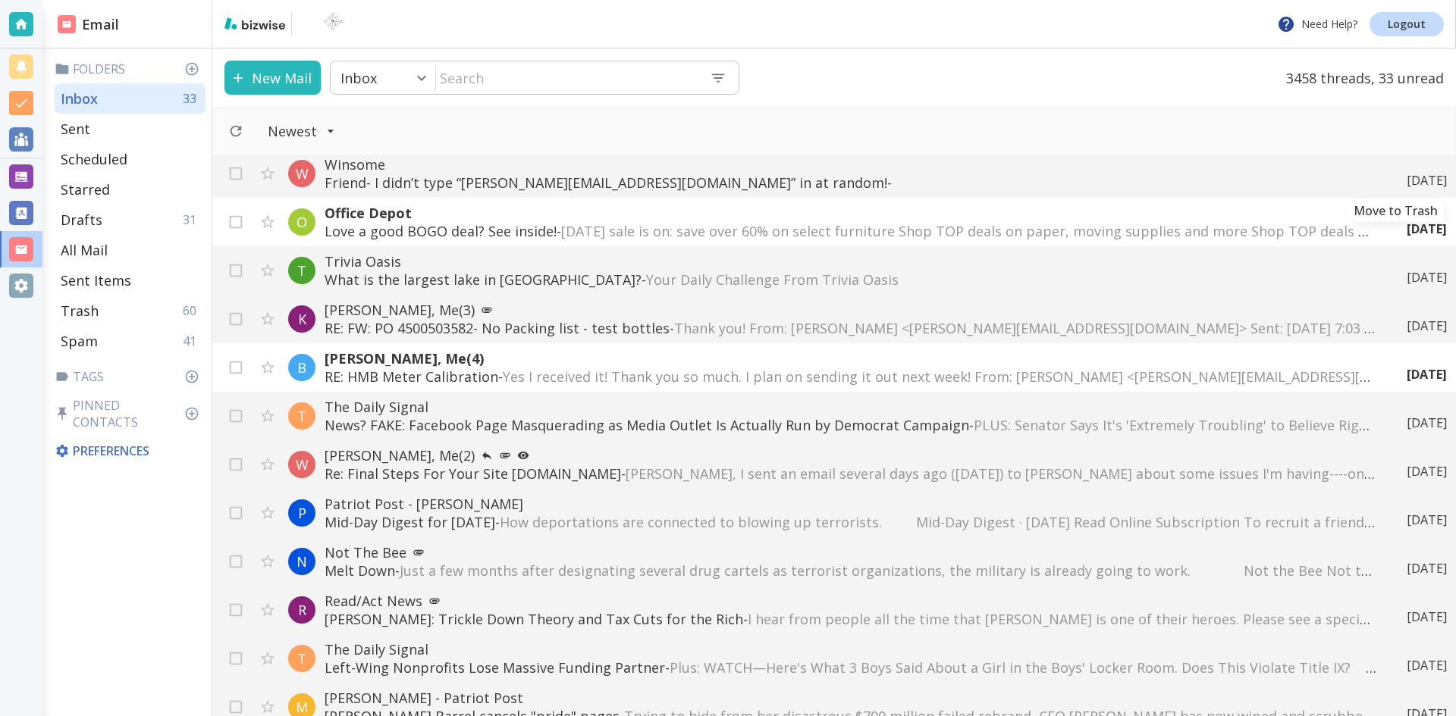
click at [0, 0] on icon "Move to Trash" at bounding box center [0, 0] width 0 height 0
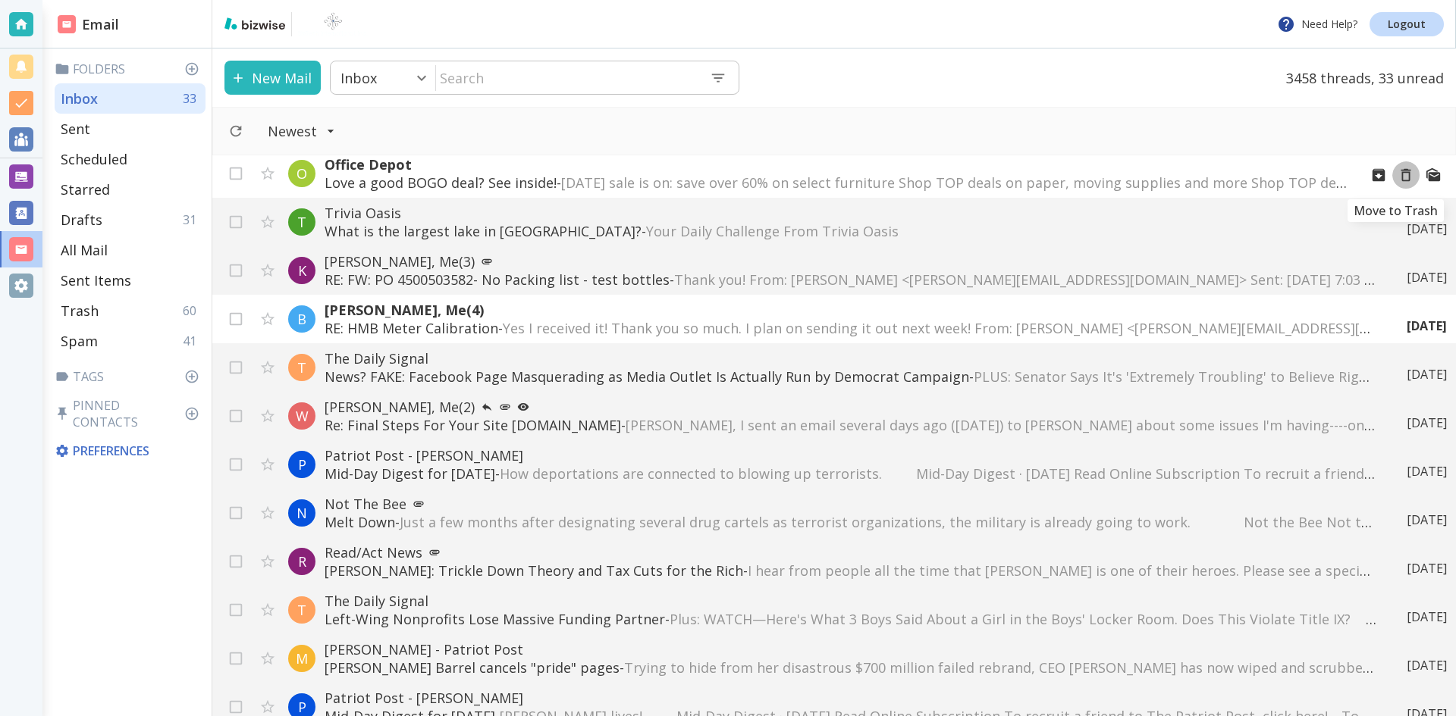
click at [1397, 174] on icon "Move to Trash" at bounding box center [1405, 175] width 17 height 17
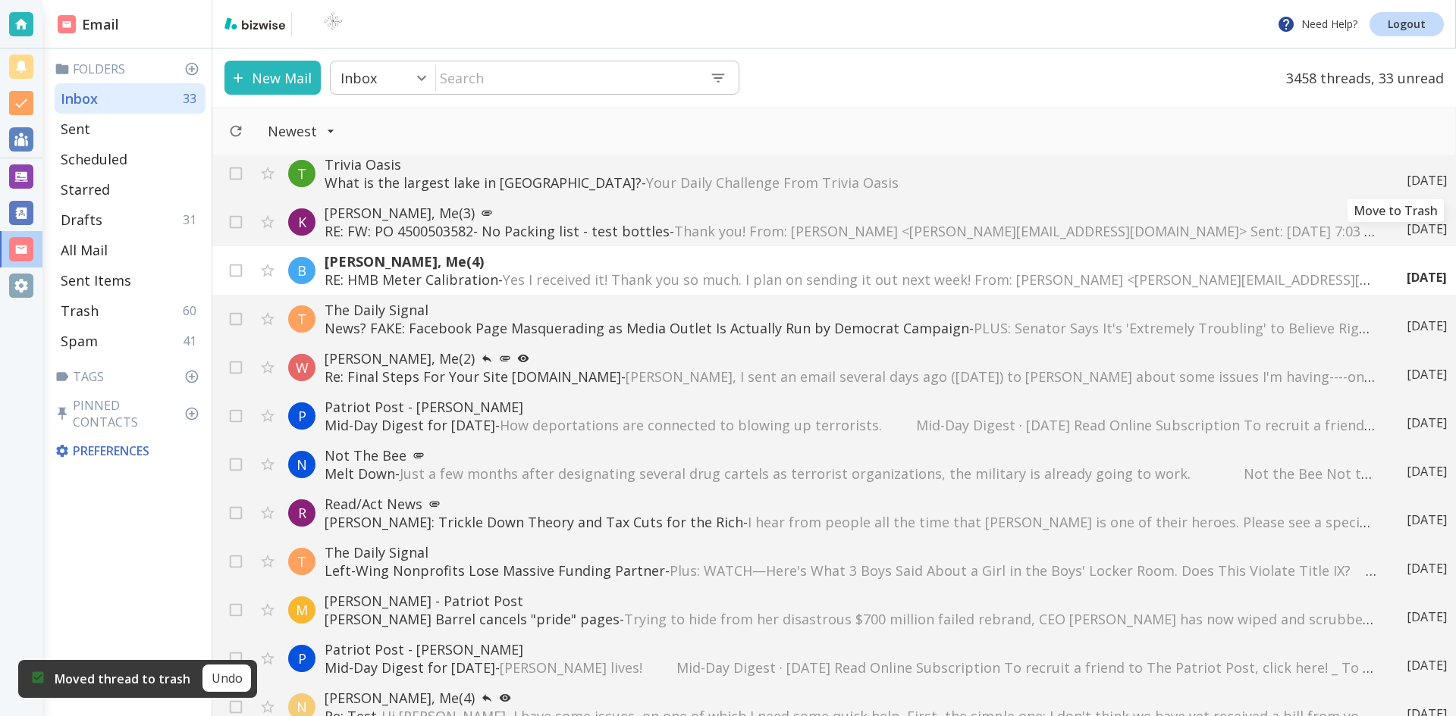
click at [0, 0] on icon "Move to Trash" at bounding box center [0, 0] width 0 height 0
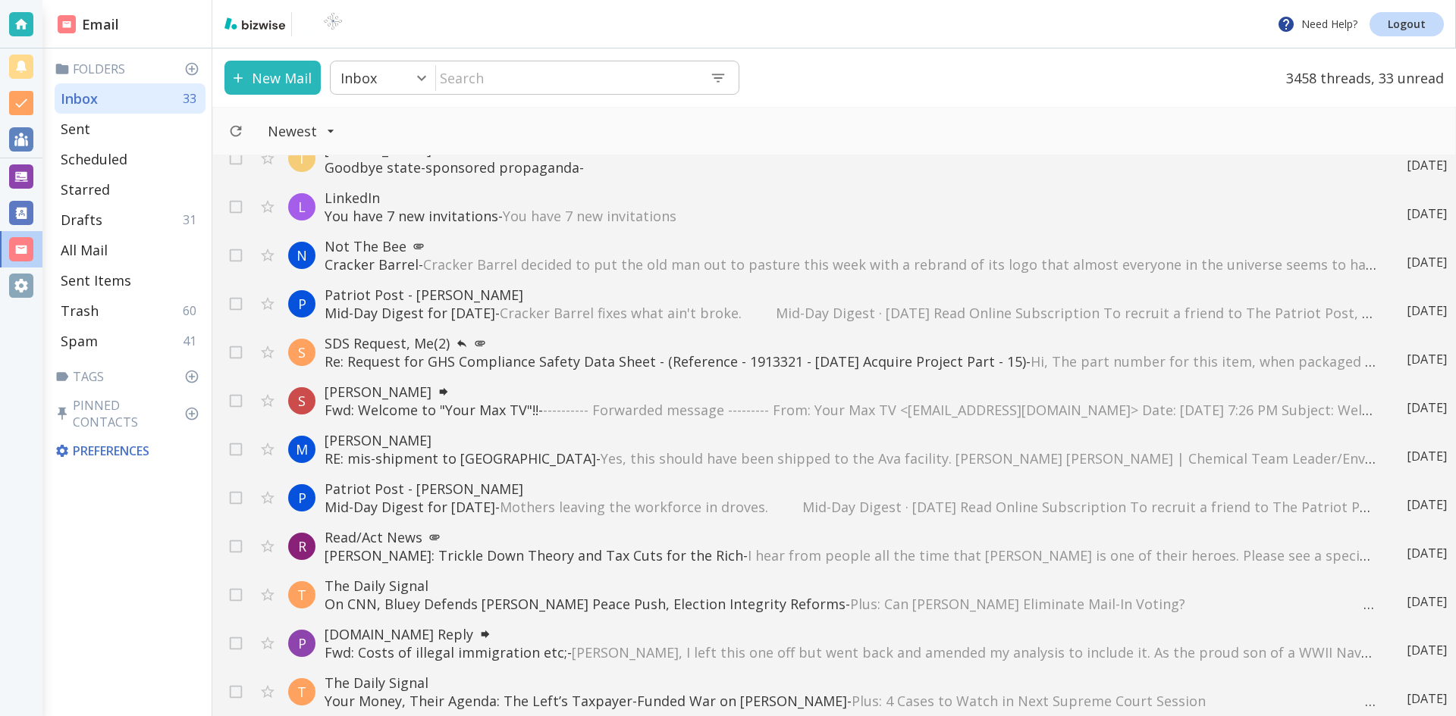
scroll to position [1516, 0]
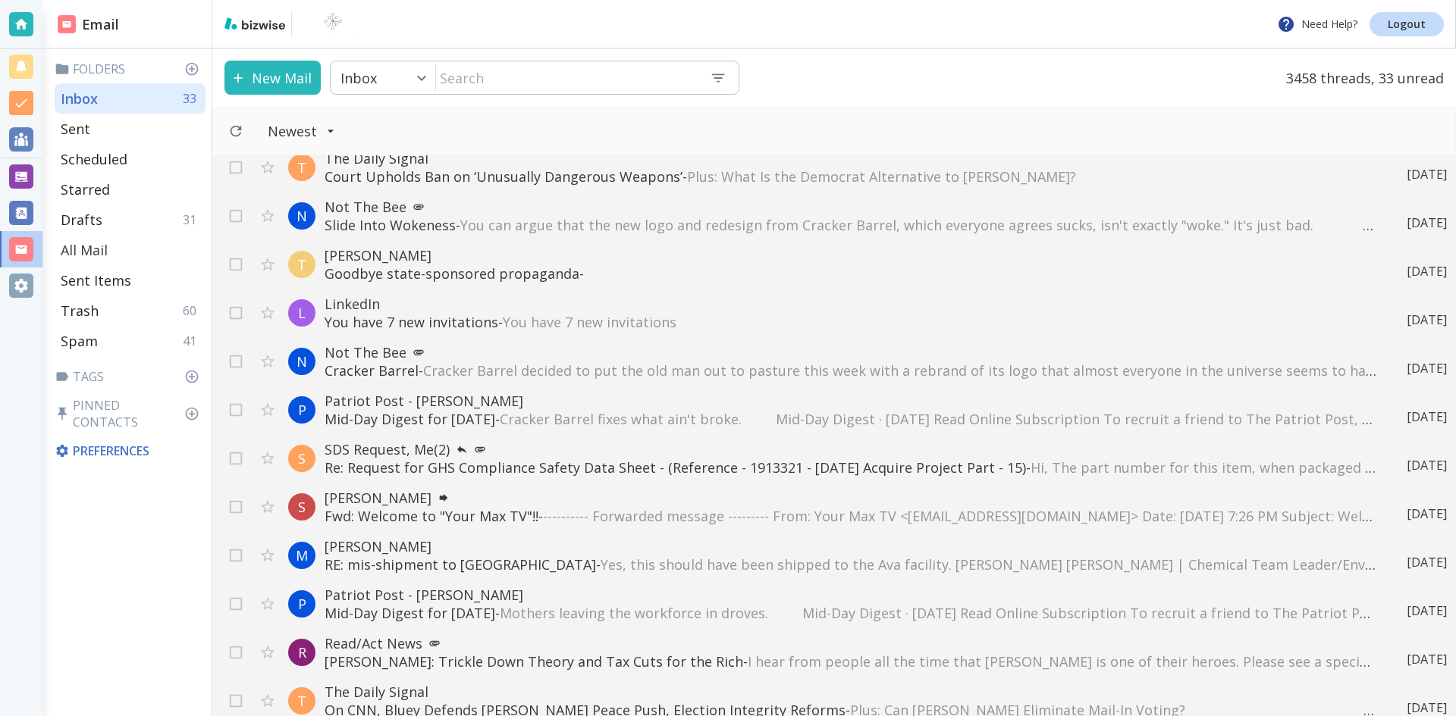
click at [94, 247] on p "All Mail" at bounding box center [84, 250] width 47 height 18
type input "5"
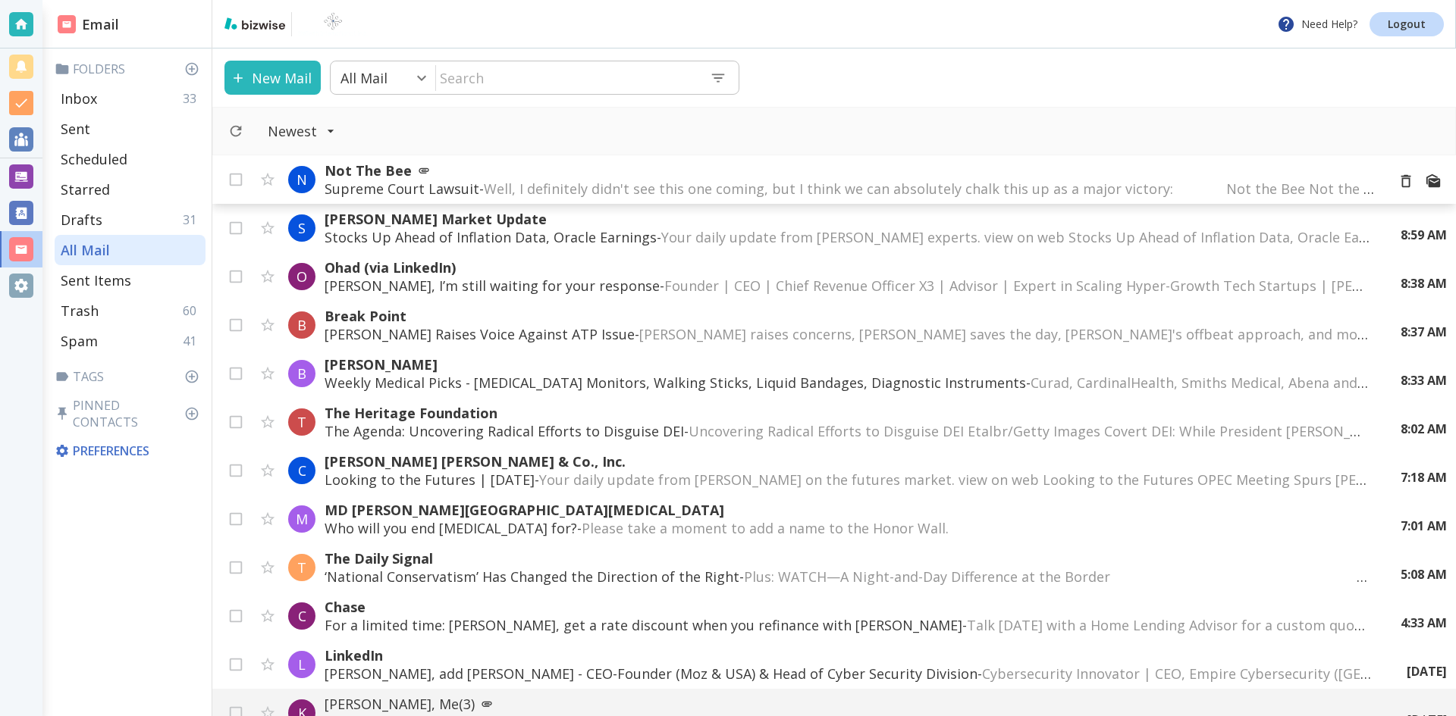
click at [867, 183] on span "Well, I definitely didn't see this one coming, but I think we can absolutely ch…" at bounding box center [1013, 189] width 1058 height 18
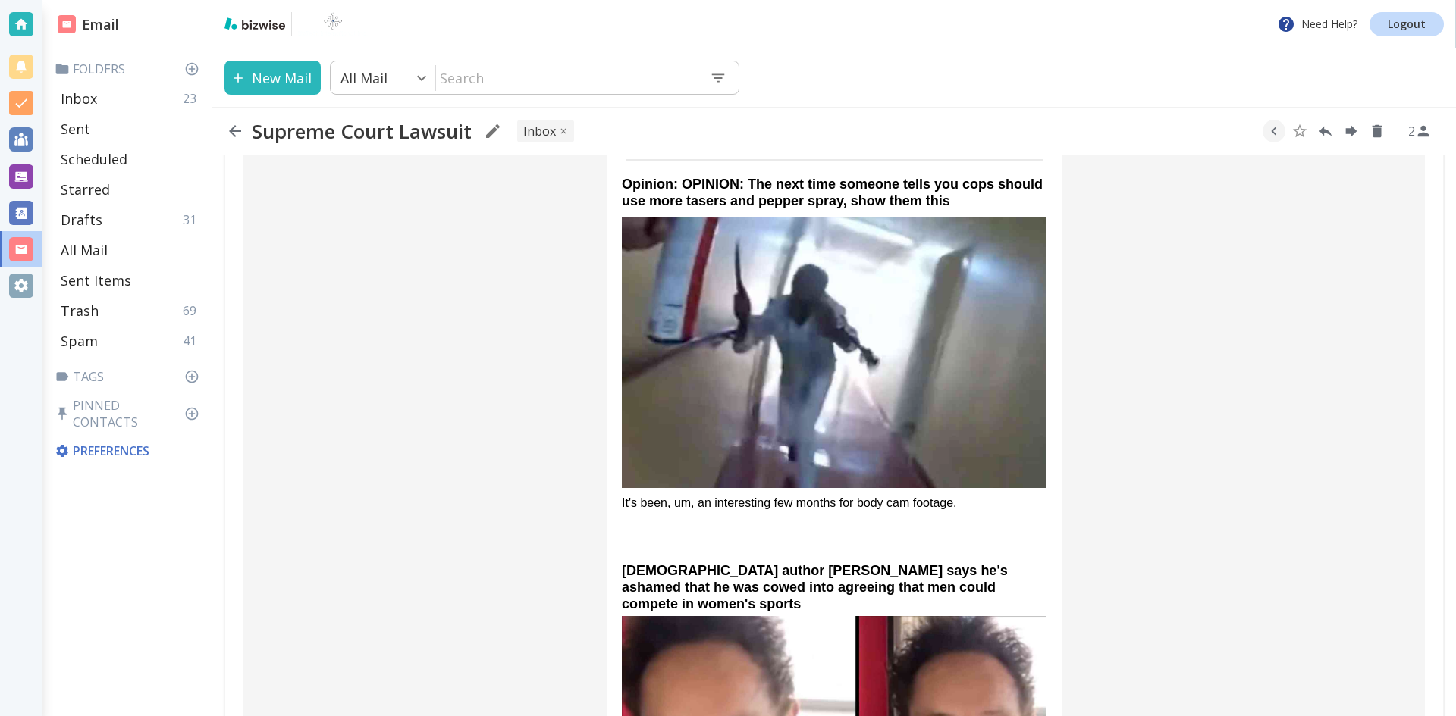
scroll to position [607, 0]
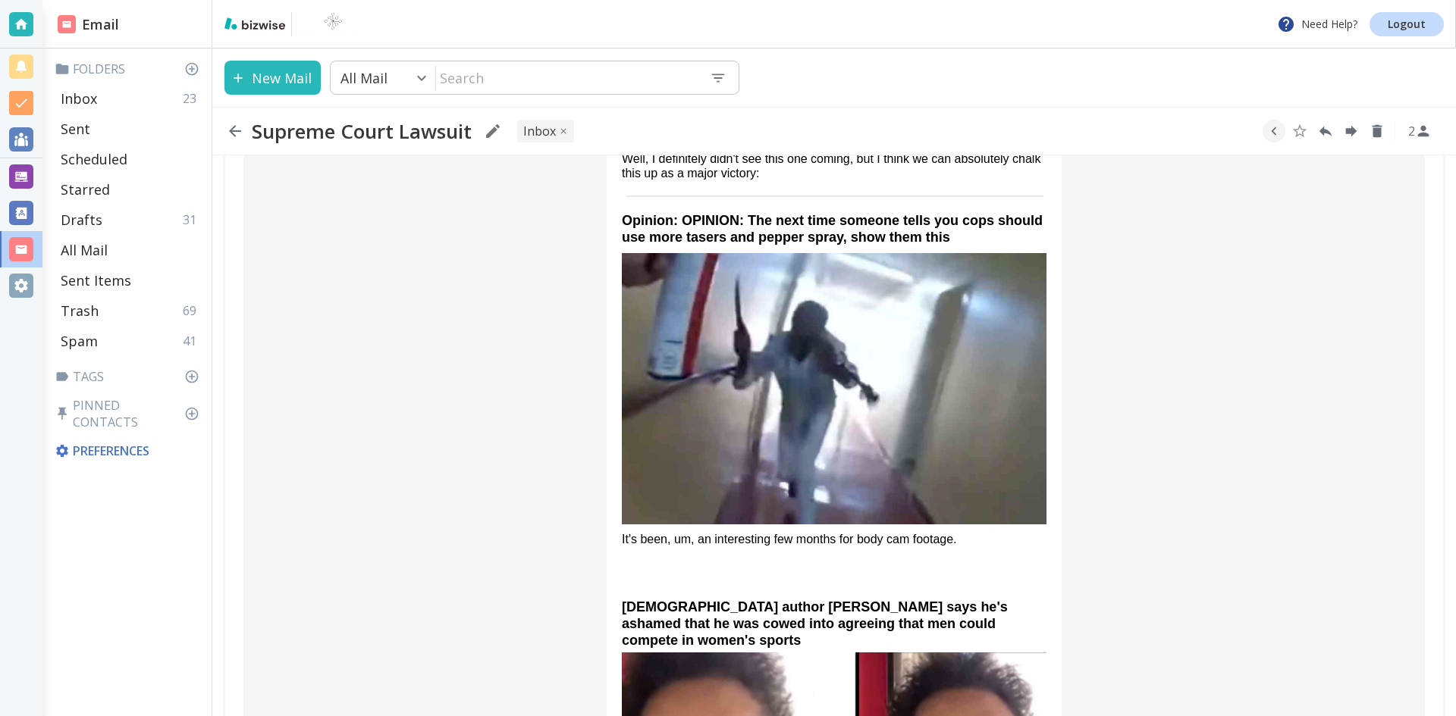
click at [826, 328] on img at bounding box center [834, 388] width 425 height 271
click at [232, 128] on icon "button" at bounding box center [235, 131] width 12 height 12
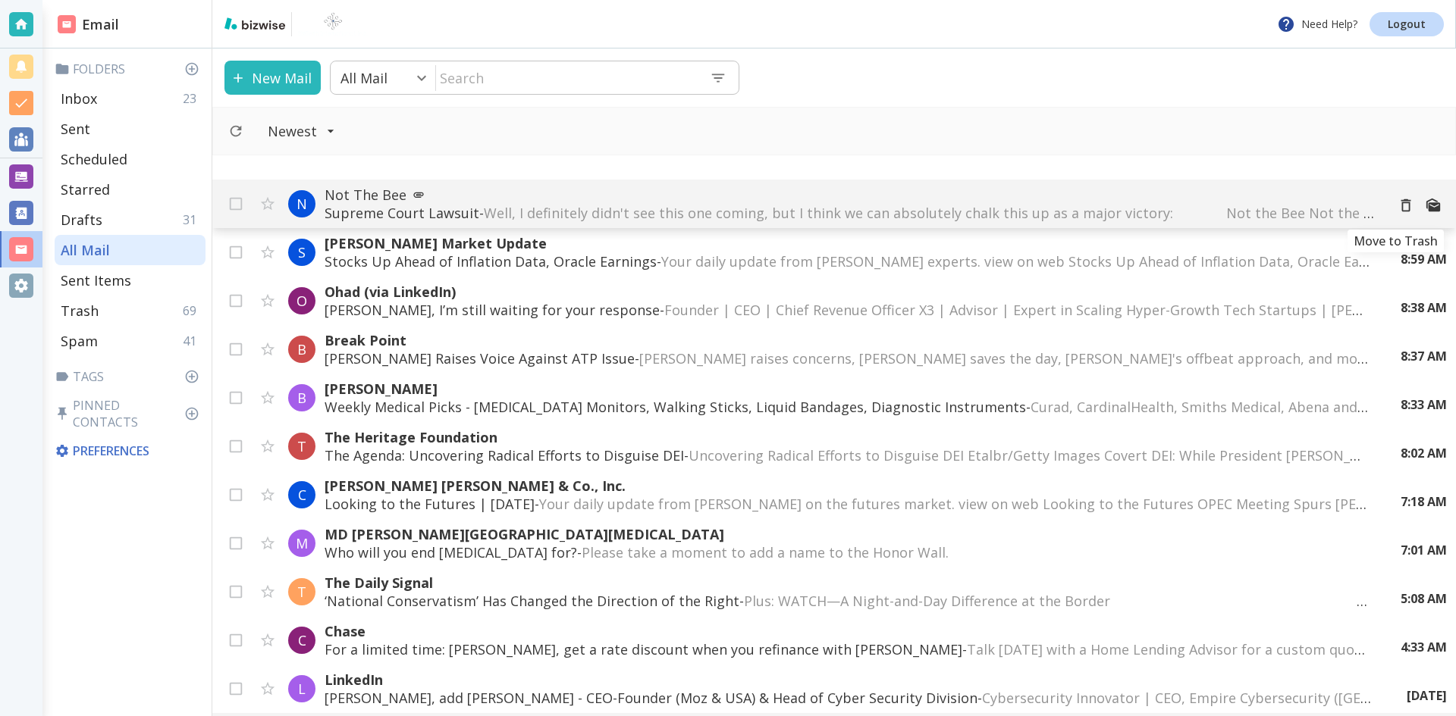
click at [1397, 205] on icon "Move to Trash" at bounding box center [1405, 205] width 17 height 17
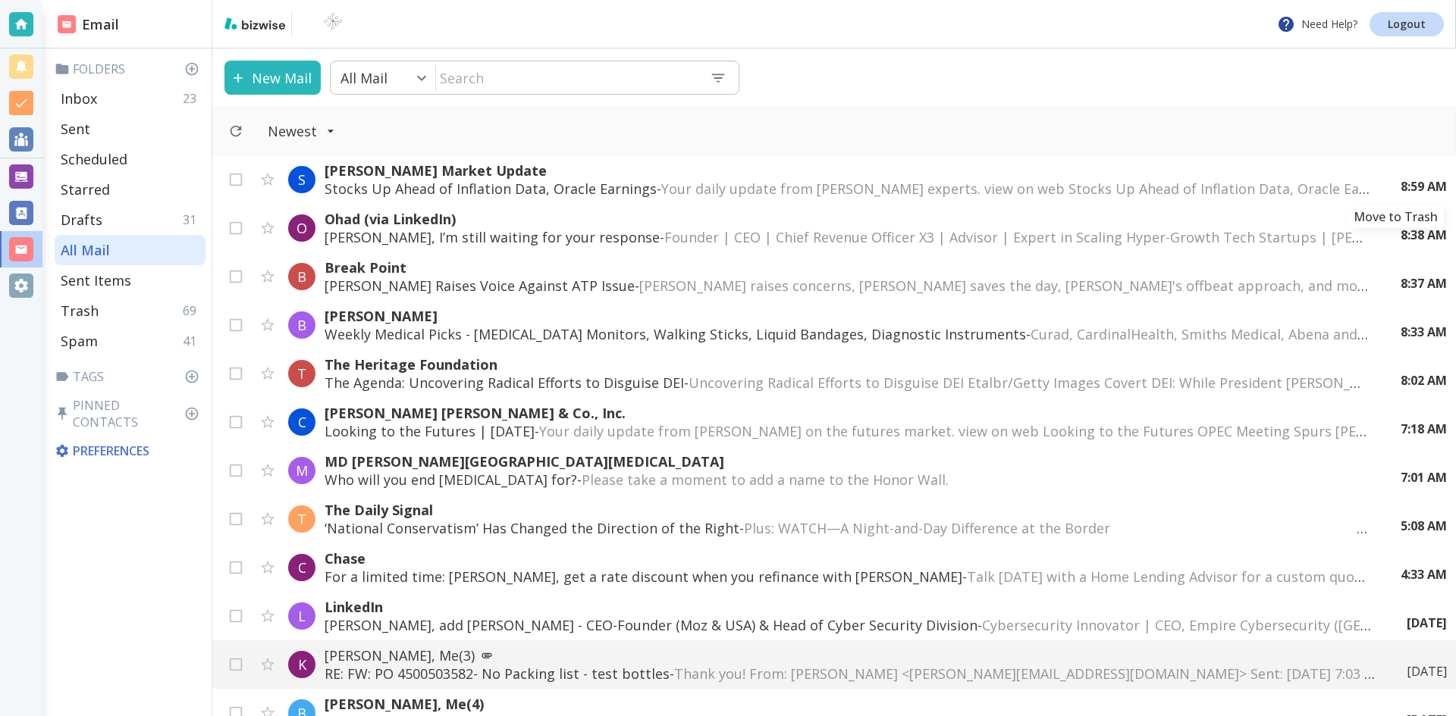
click at [0, 0] on icon "Move to Trash" at bounding box center [0, 0] width 0 height 0
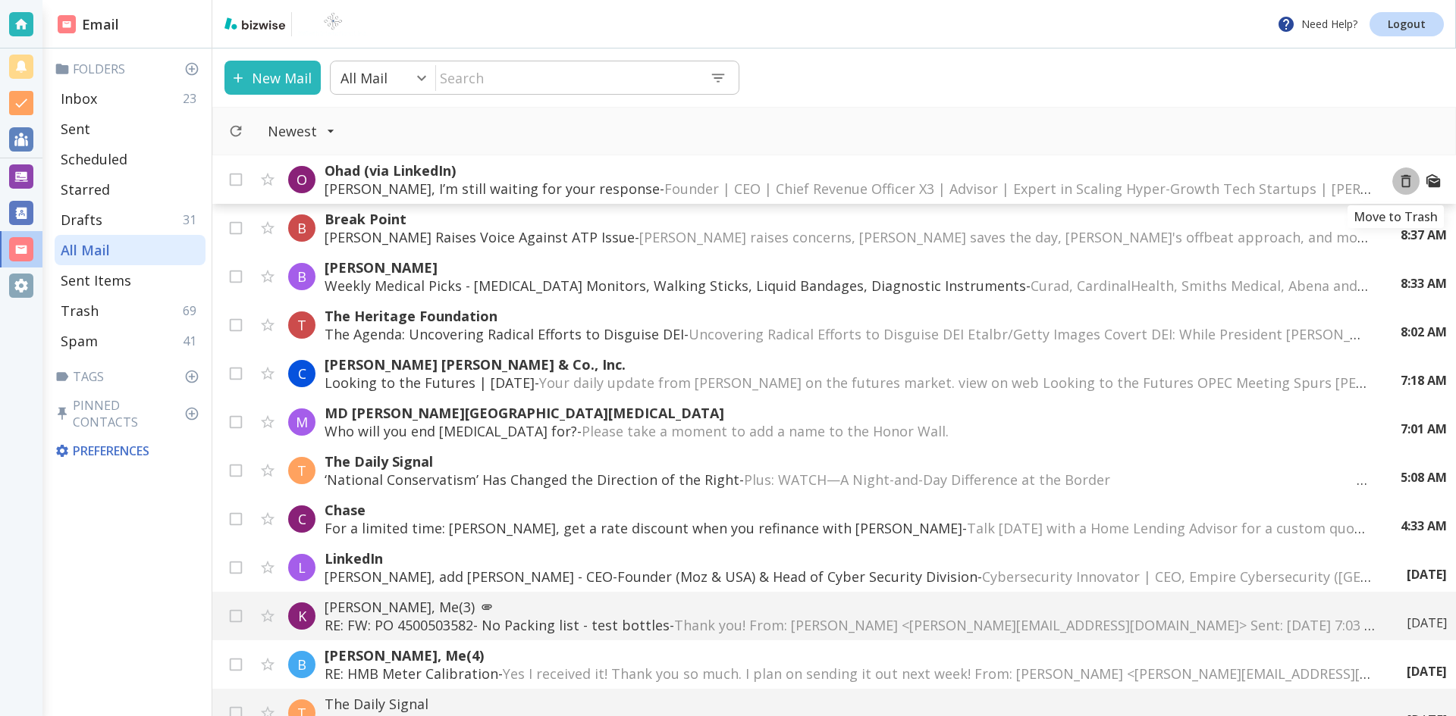
click at [1397, 181] on icon "Move to Trash" at bounding box center [1405, 181] width 17 height 17
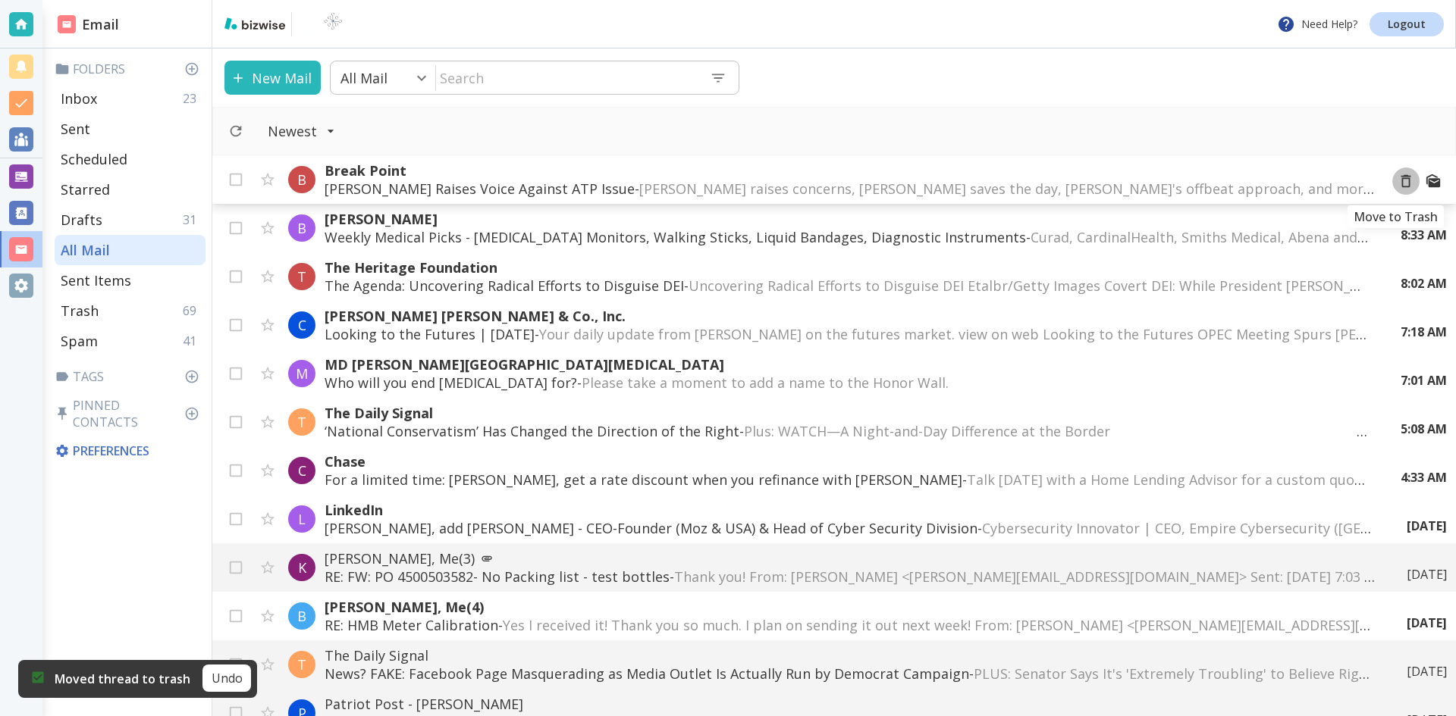
click at [1397, 181] on icon "Move to Trash" at bounding box center [1405, 181] width 17 height 17
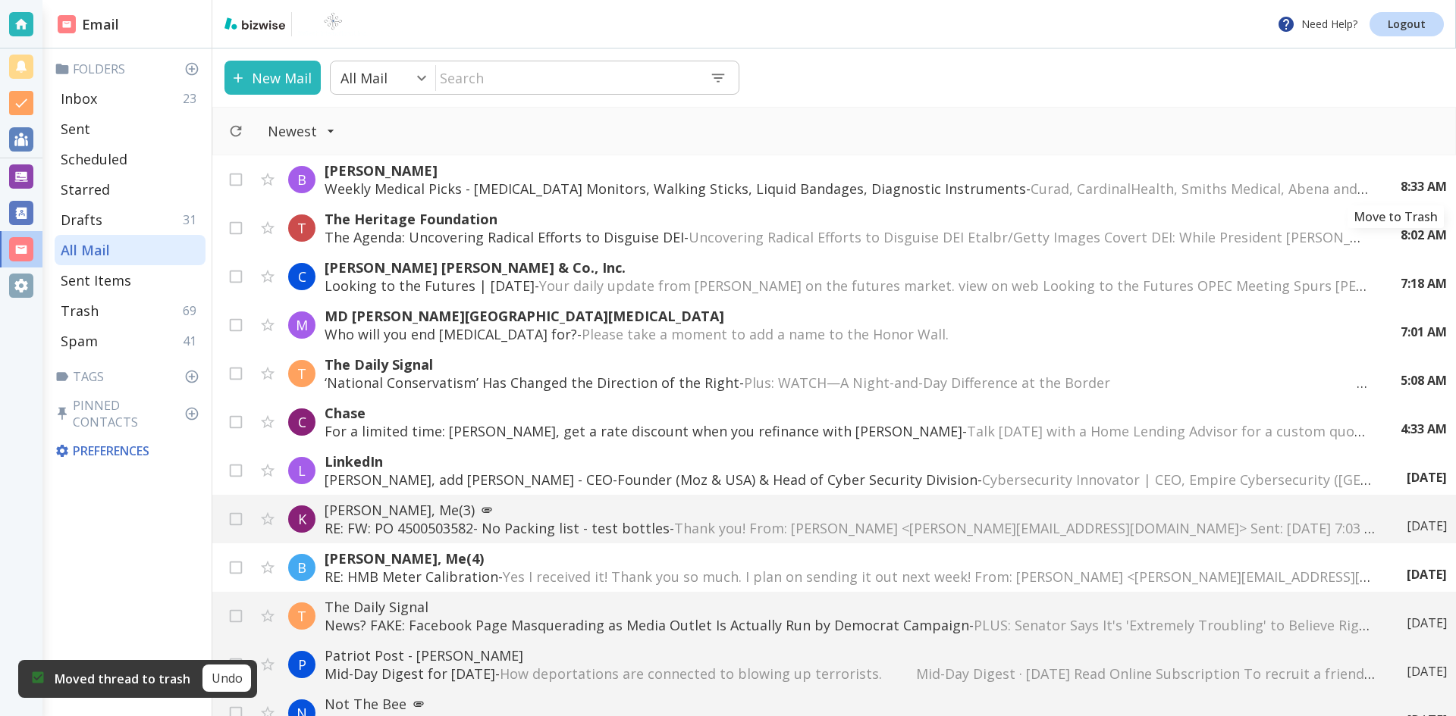
click at [0, 0] on icon "Move to Trash" at bounding box center [0, 0] width 0 height 0
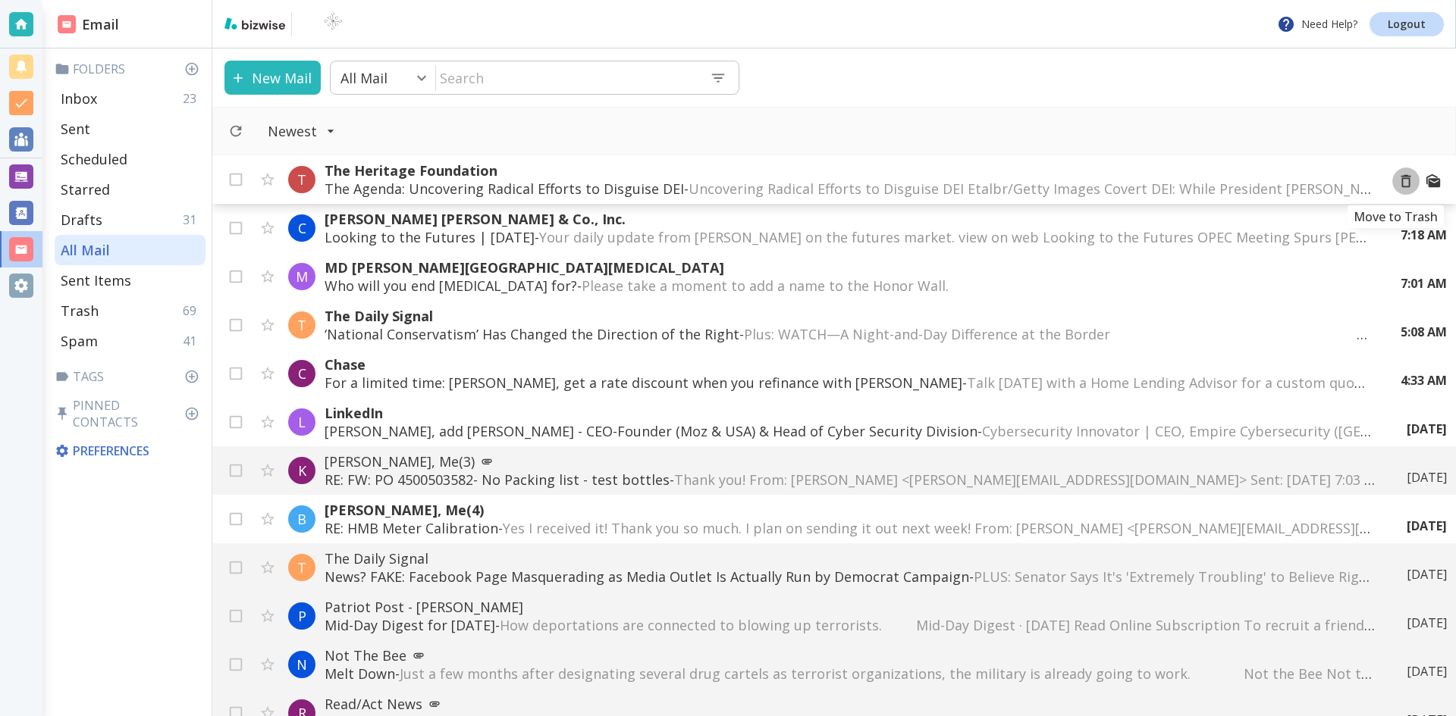
click at [1397, 181] on icon "Move to Trash" at bounding box center [1405, 181] width 17 height 17
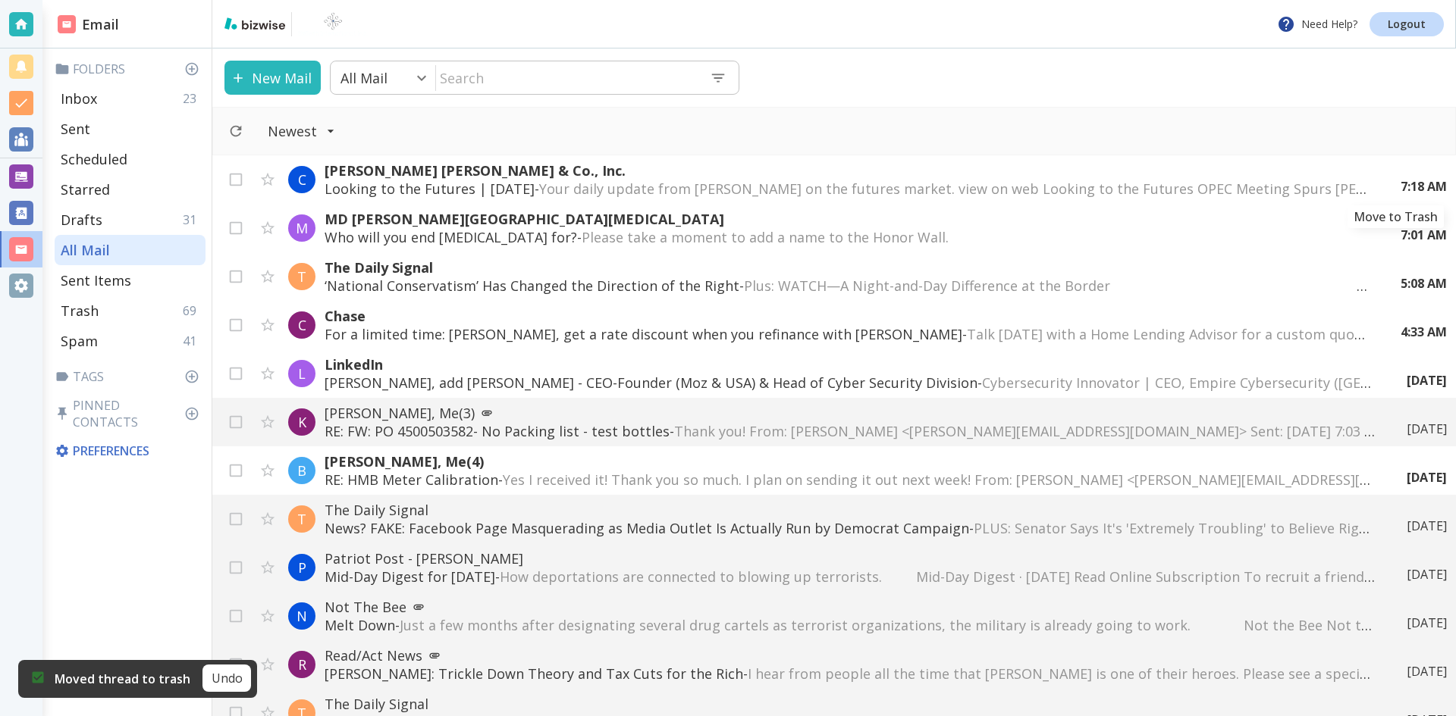
click at [0, 0] on icon "Move to Trash" at bounding box center [0, 0] width 0 height 0
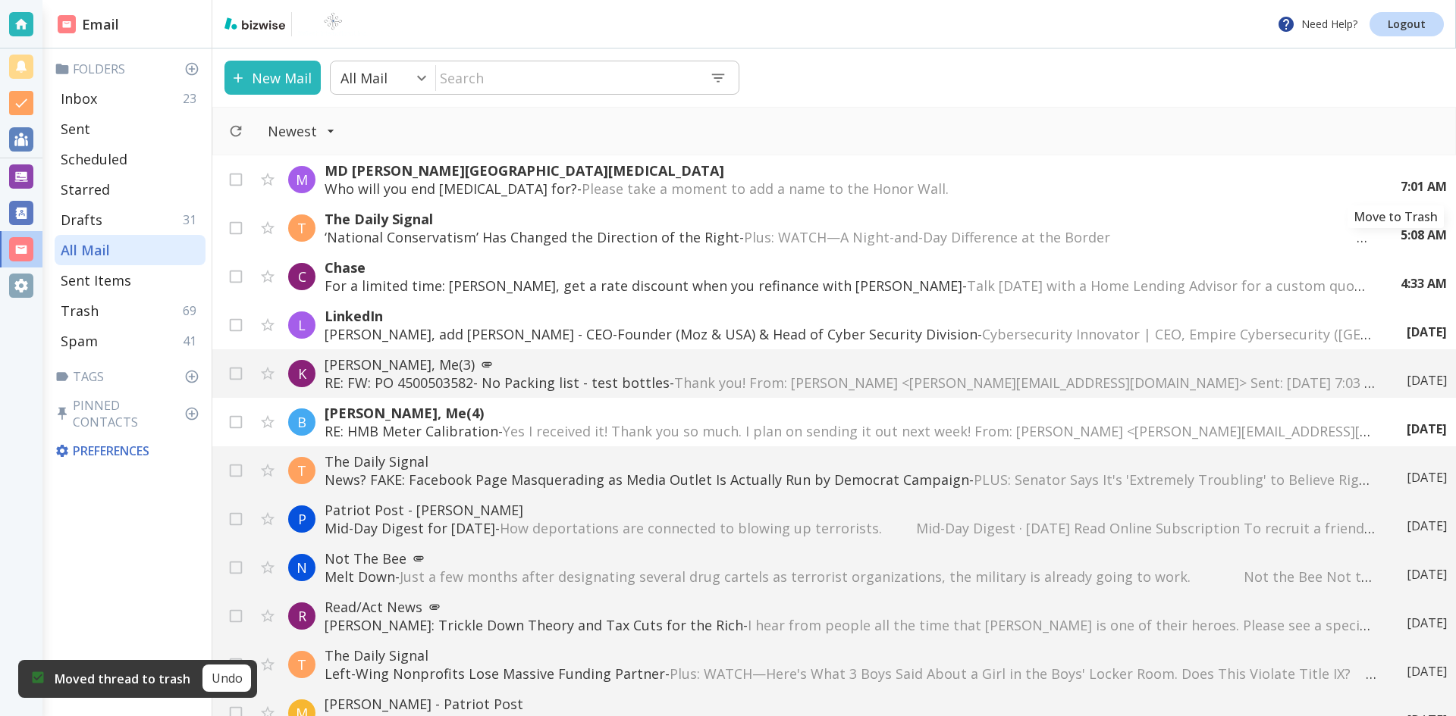
click at [0, 0] on icon "Move to Trash" at bounding box center [0, 0] width 0 height 0
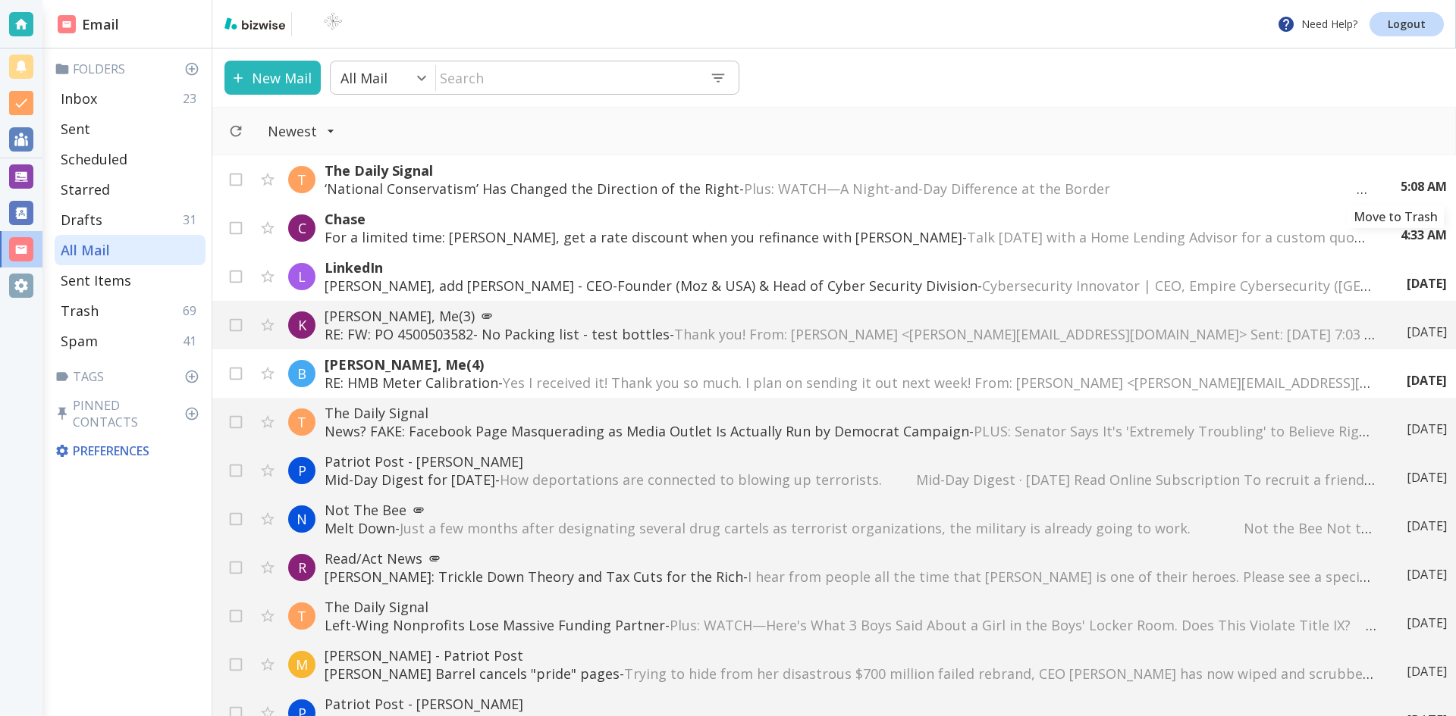
click at [0, 0] on icon "Move to Trash" at bounding box center [0, 0] width 0 height 0
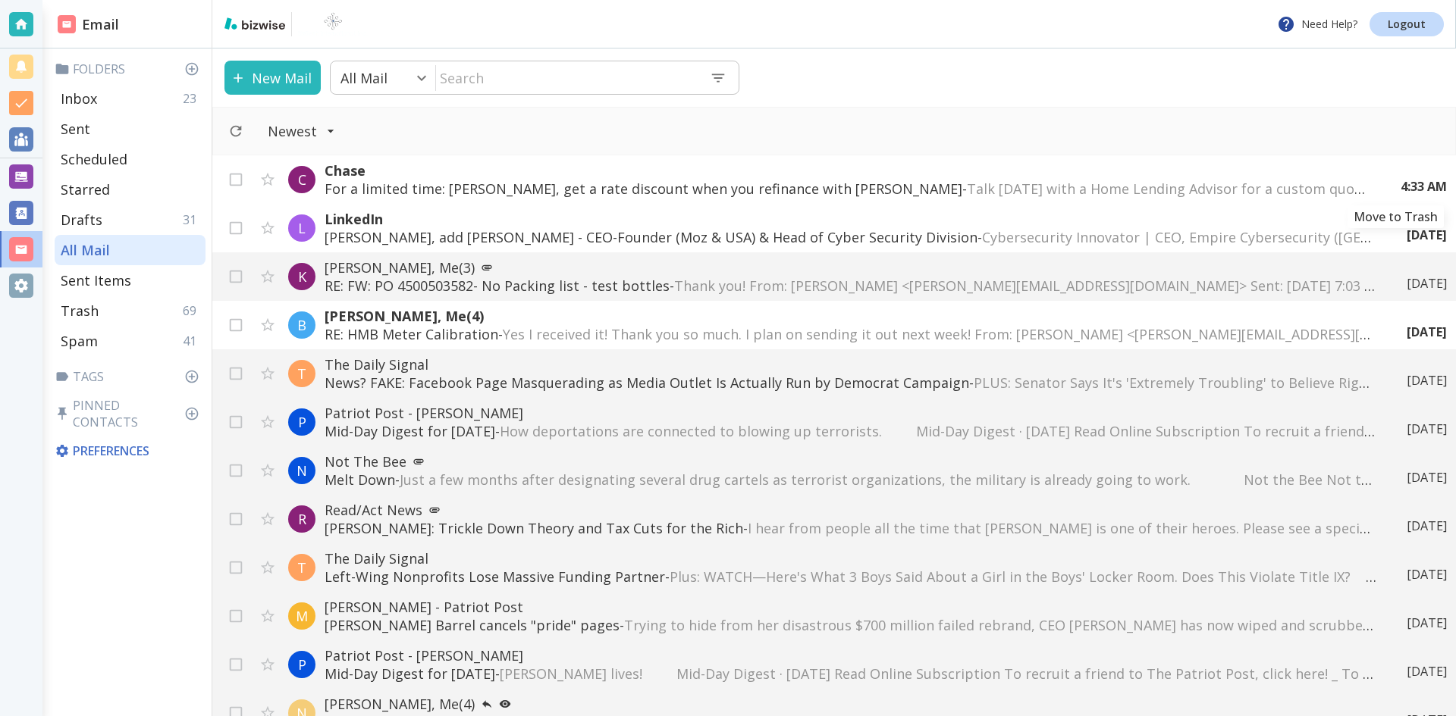
click at [0, 0] on icon "Move to Trash" at bounding box center [0, 0] width 0 height 0
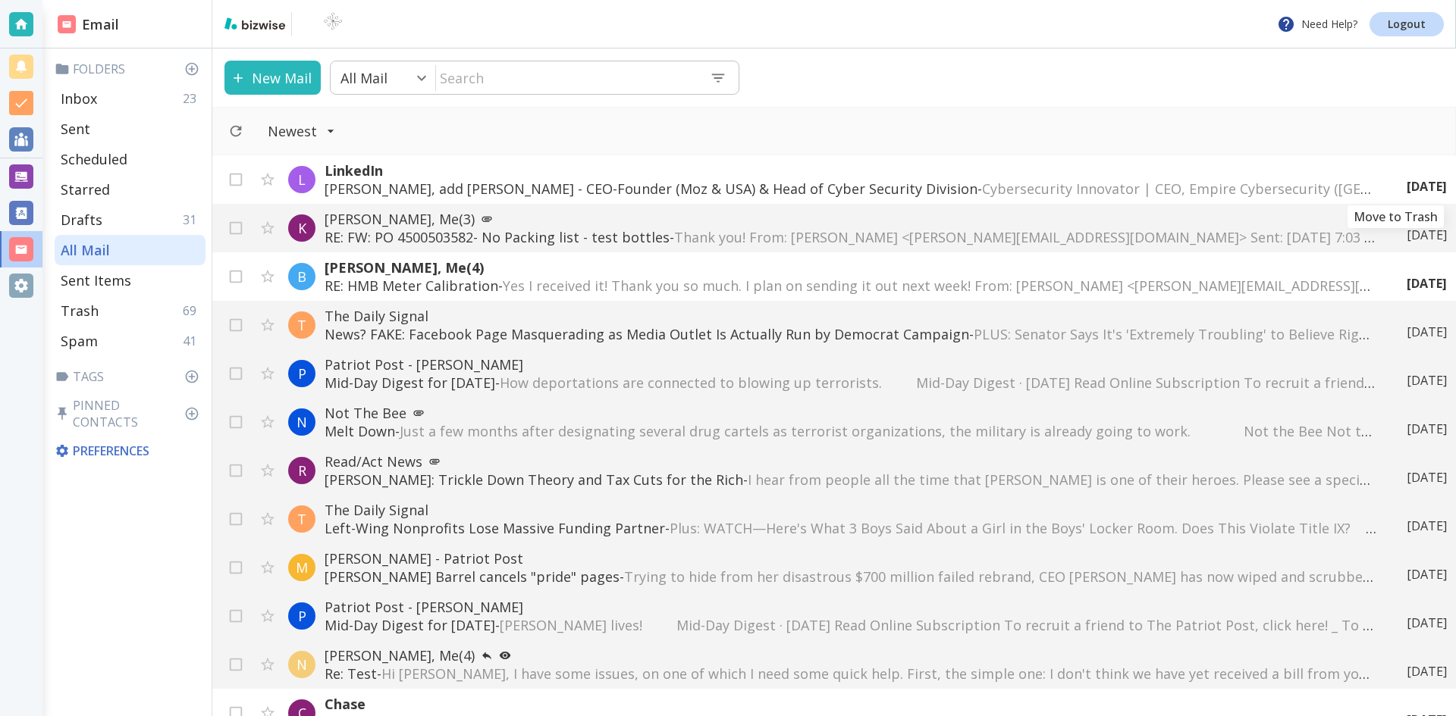
click at [0, 0] on icon "Move to Trash" at bounding box center [0, 0] width 0 height 0
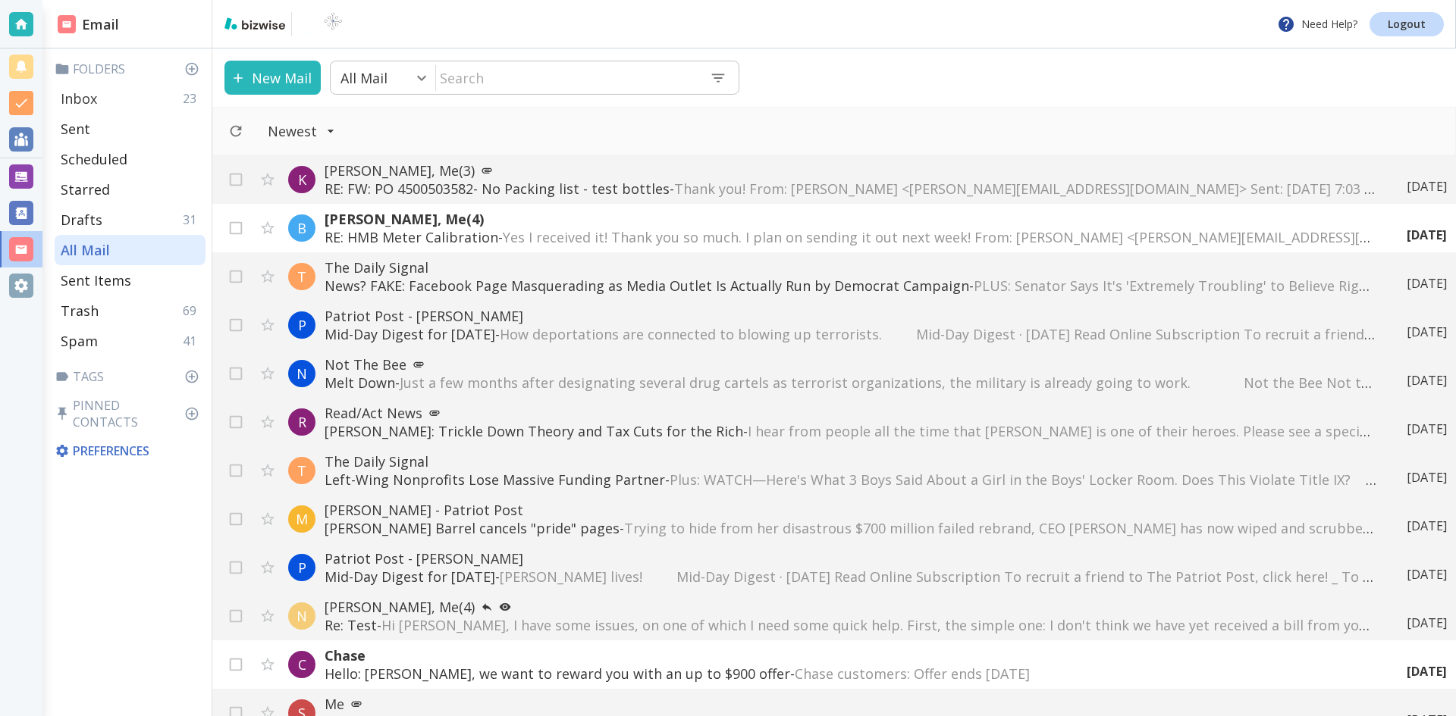
click at [108, 97] on div "Inbox 23" at bounding box center [130, 98] width 151 height 30
type input "0"
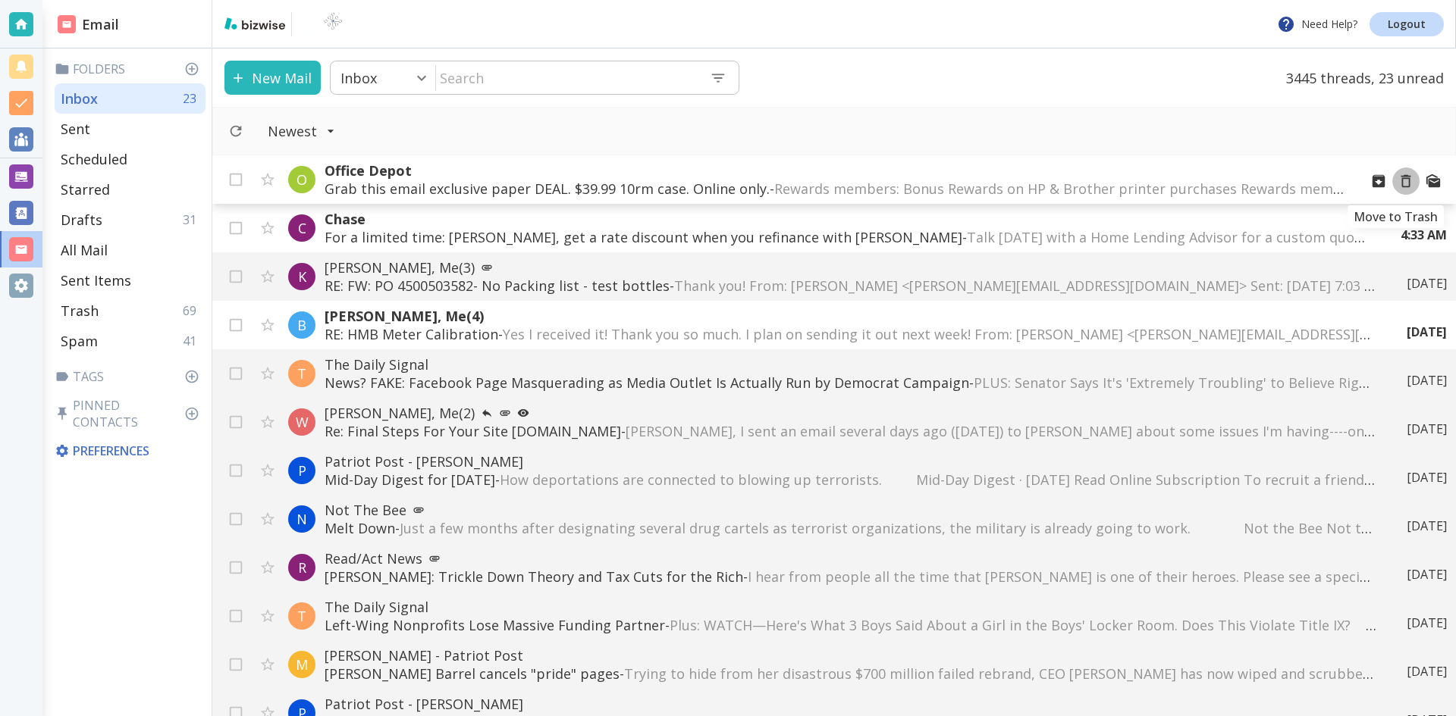
click at [1397, 181] on icon "Move to Trash" at bounding box center [1405, 181] width 17 height 17
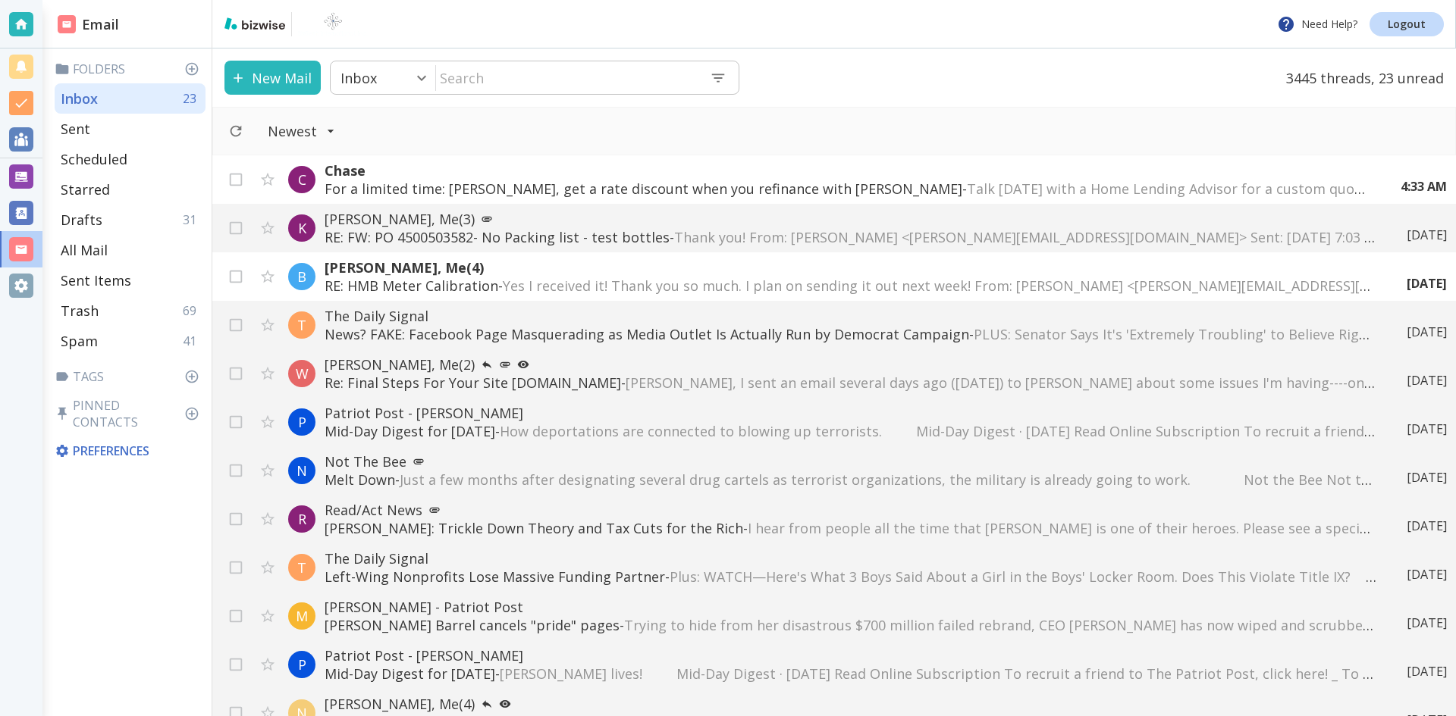
click at [1395, 181] on div "4:33 AM" at bounding box center [1417, 186] width 58 height 17
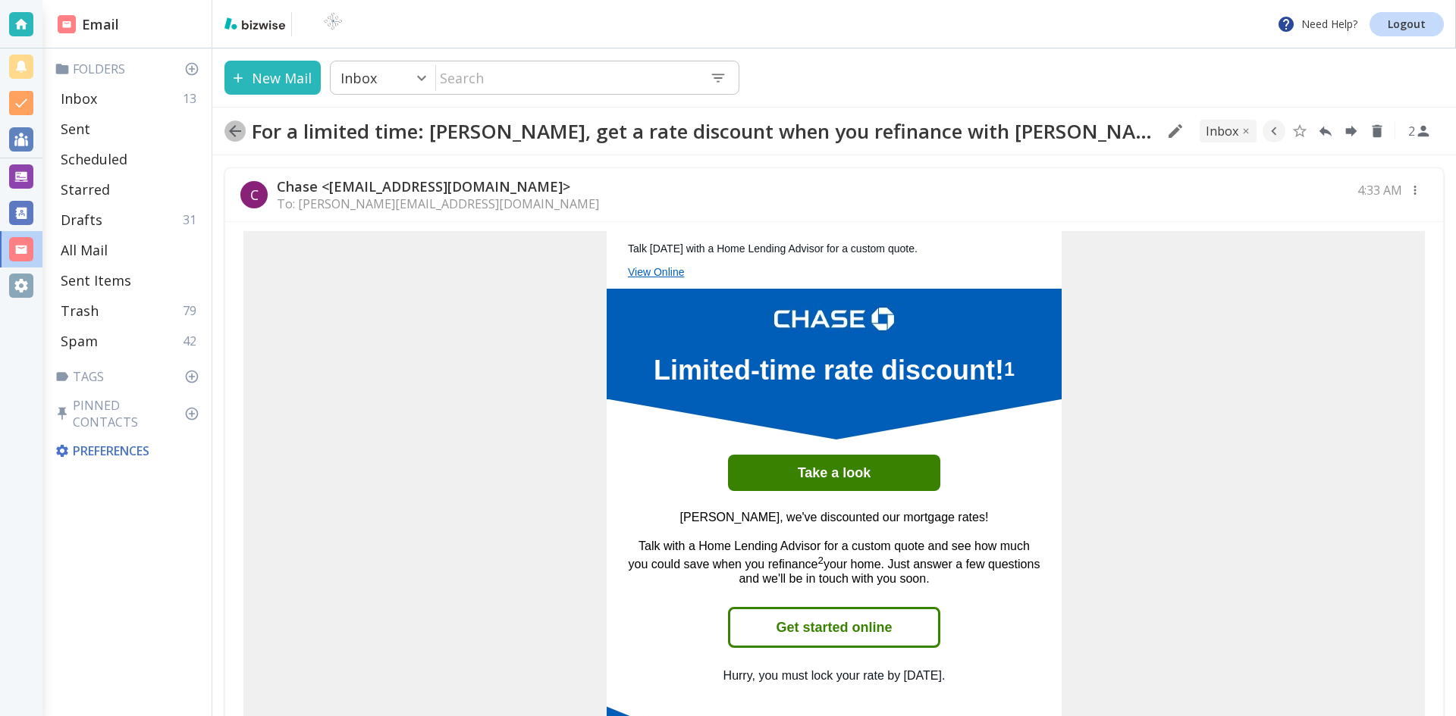
click at [234, 126] on icon "button" at bounding box center [235, 131] width 18 height 18
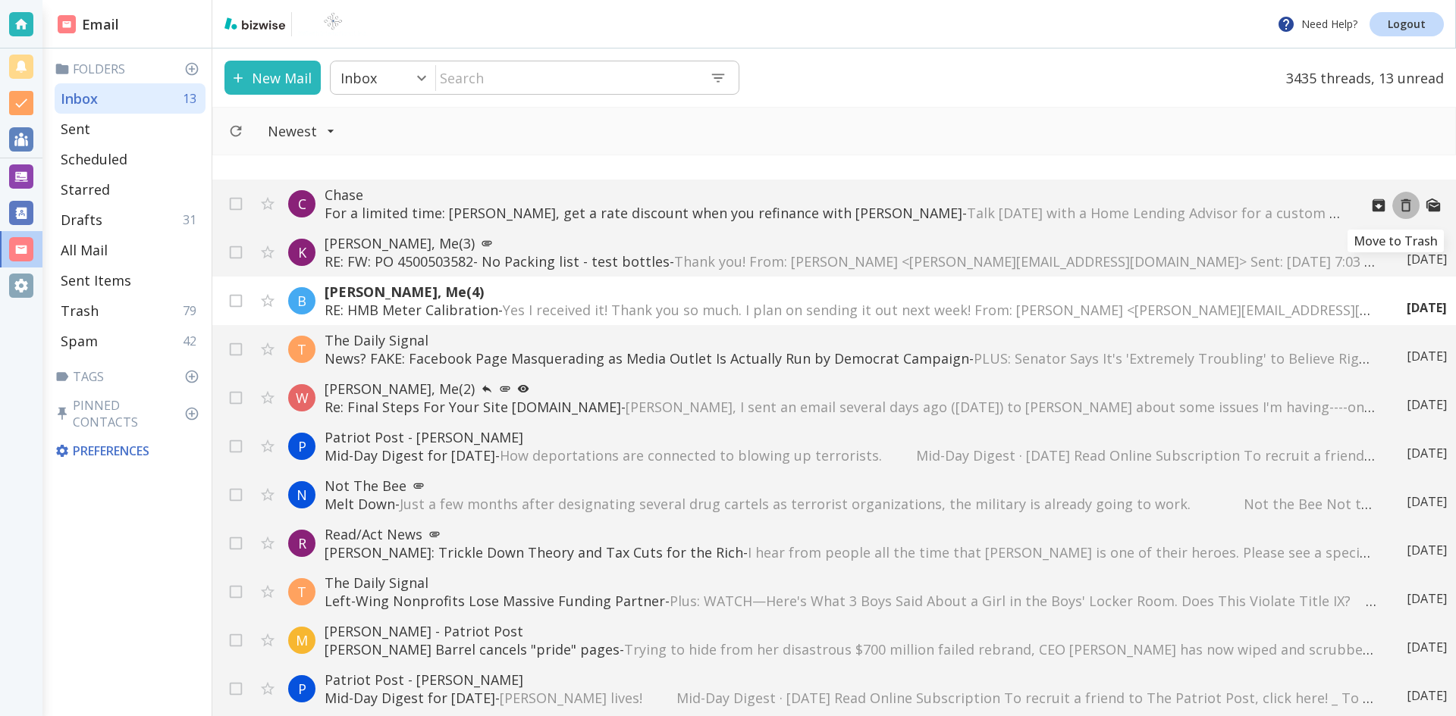
click at [1397, 205] on icon "Move to Trash" at bounding box center [1405, 205] width 17 height 17
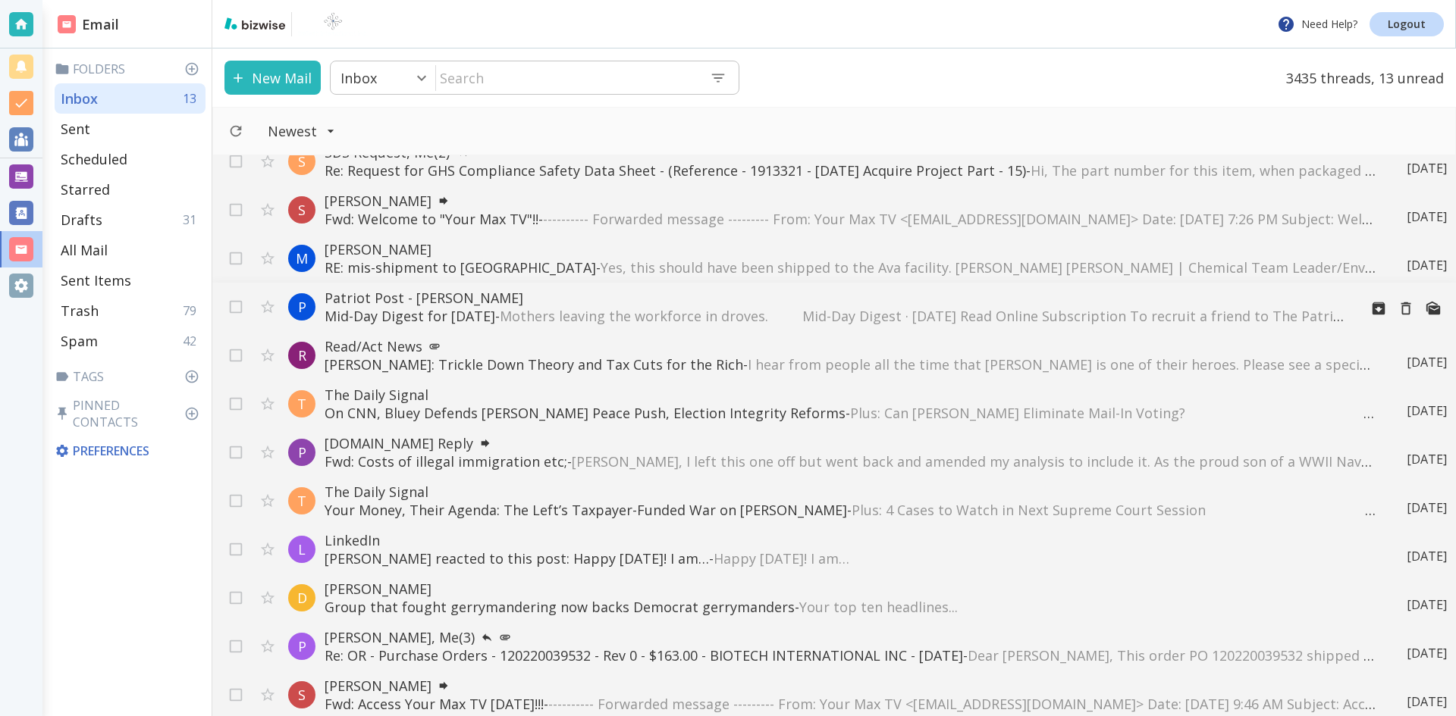
scroll to position [1717, 0]
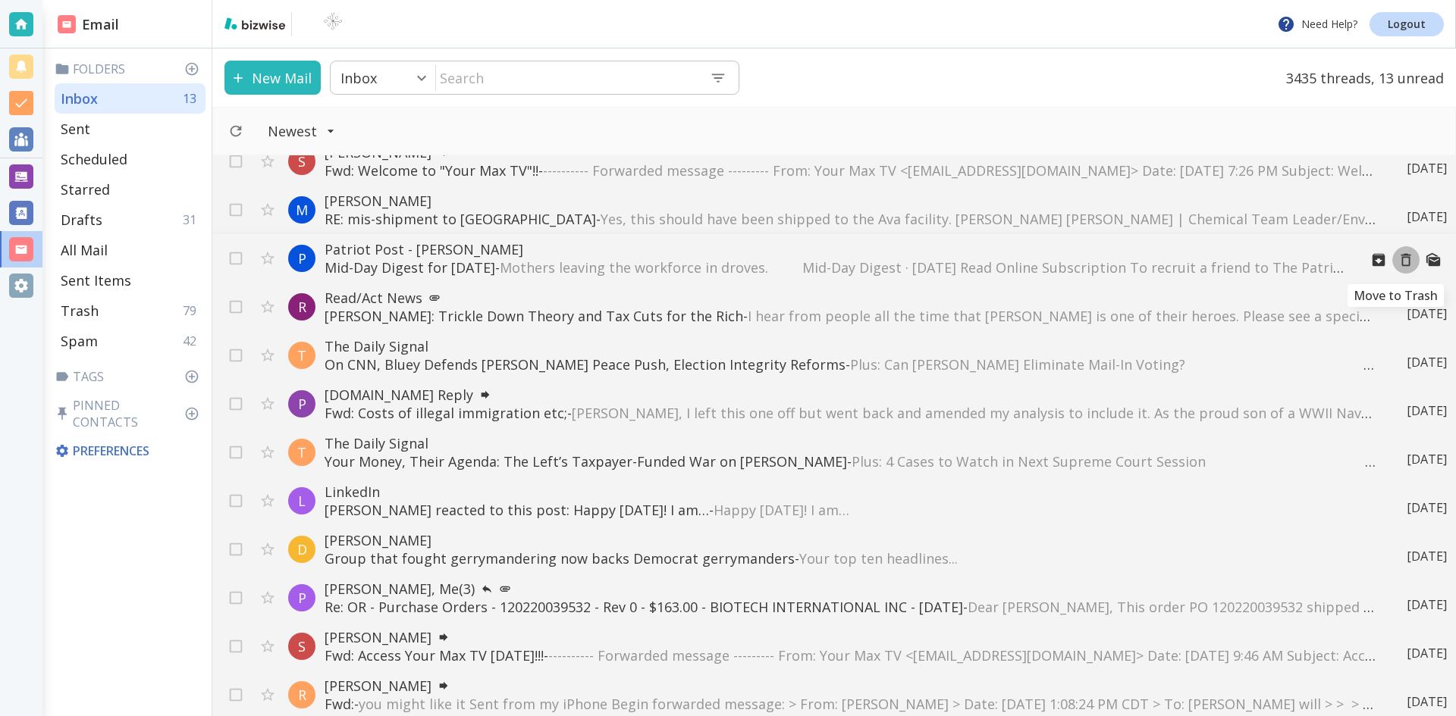
click at [1397, 259] on icon "Move to Trash" at bounding box center [1405, 260] width 17 height 17
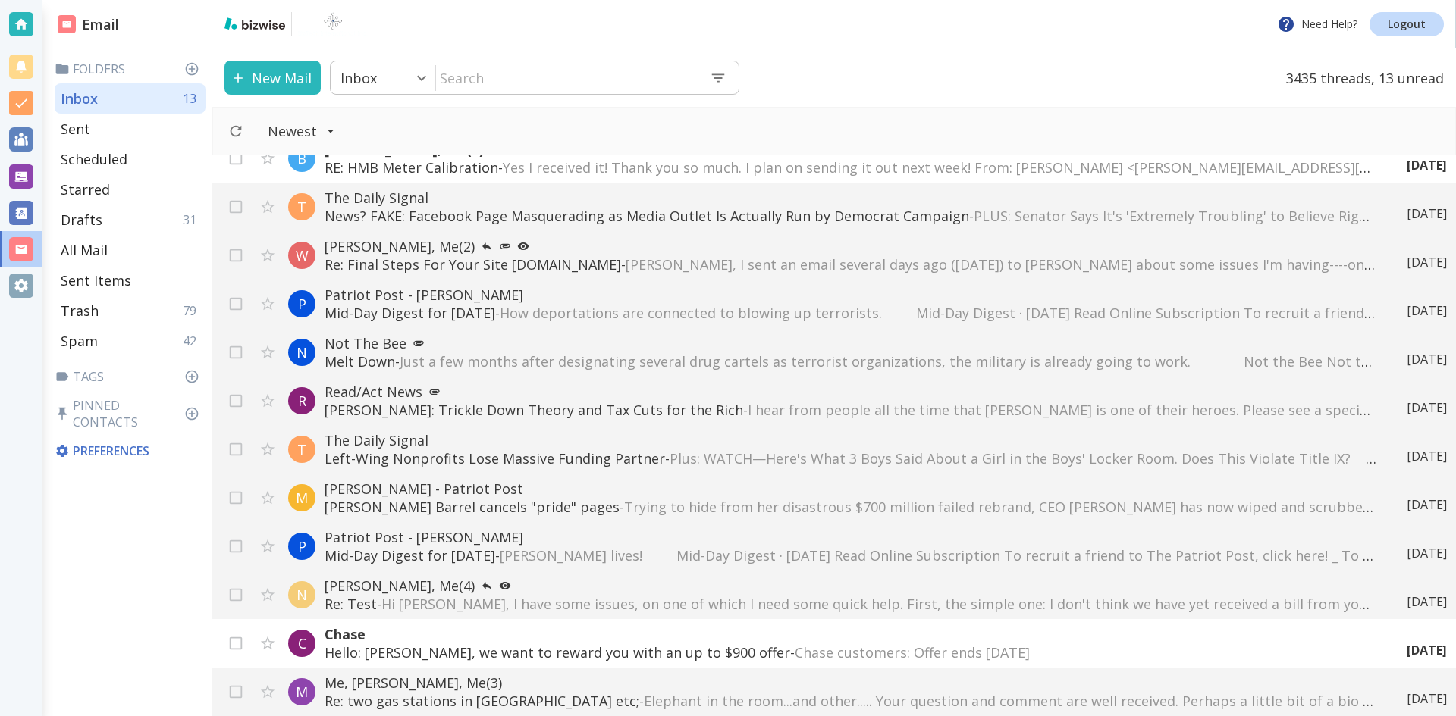
scroll to position [0, 0]
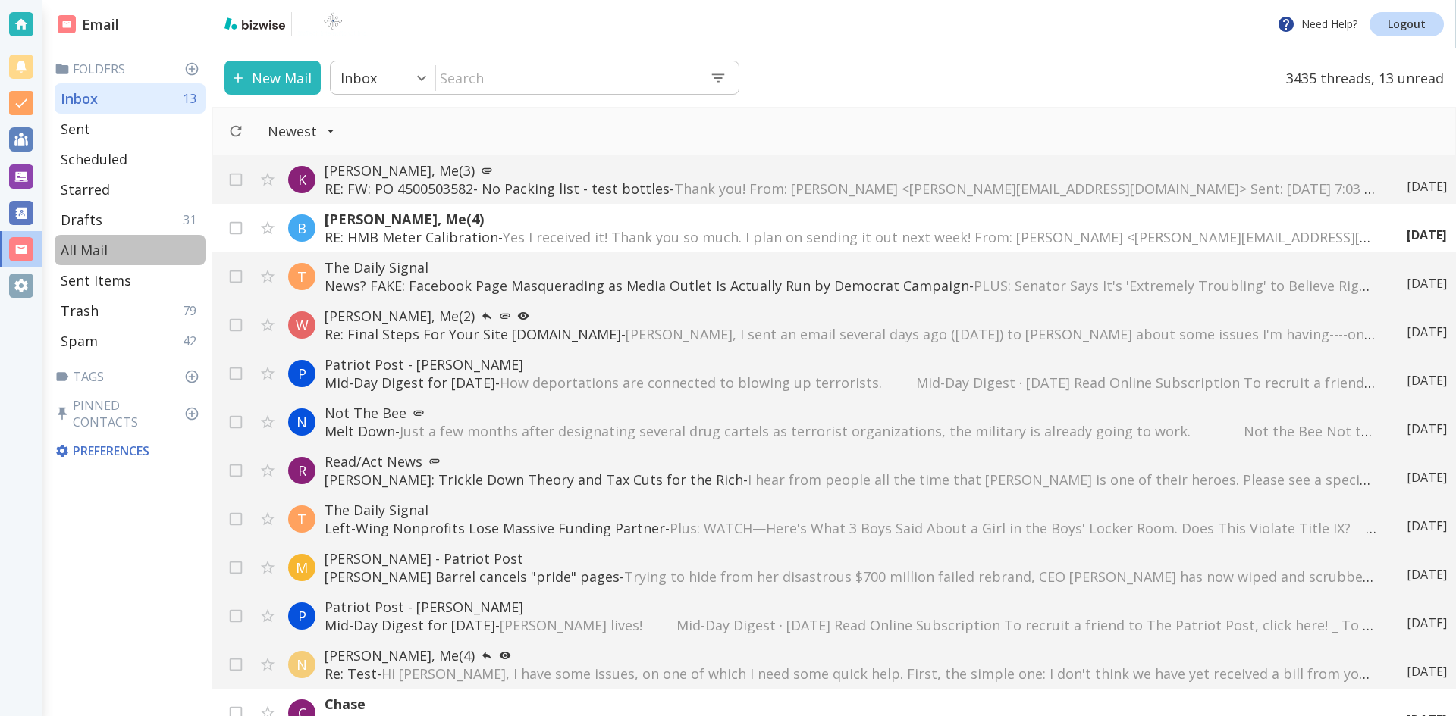
click at [96, 249] on p "All Mail" at bounding box center [84, 250] width 47 height 18
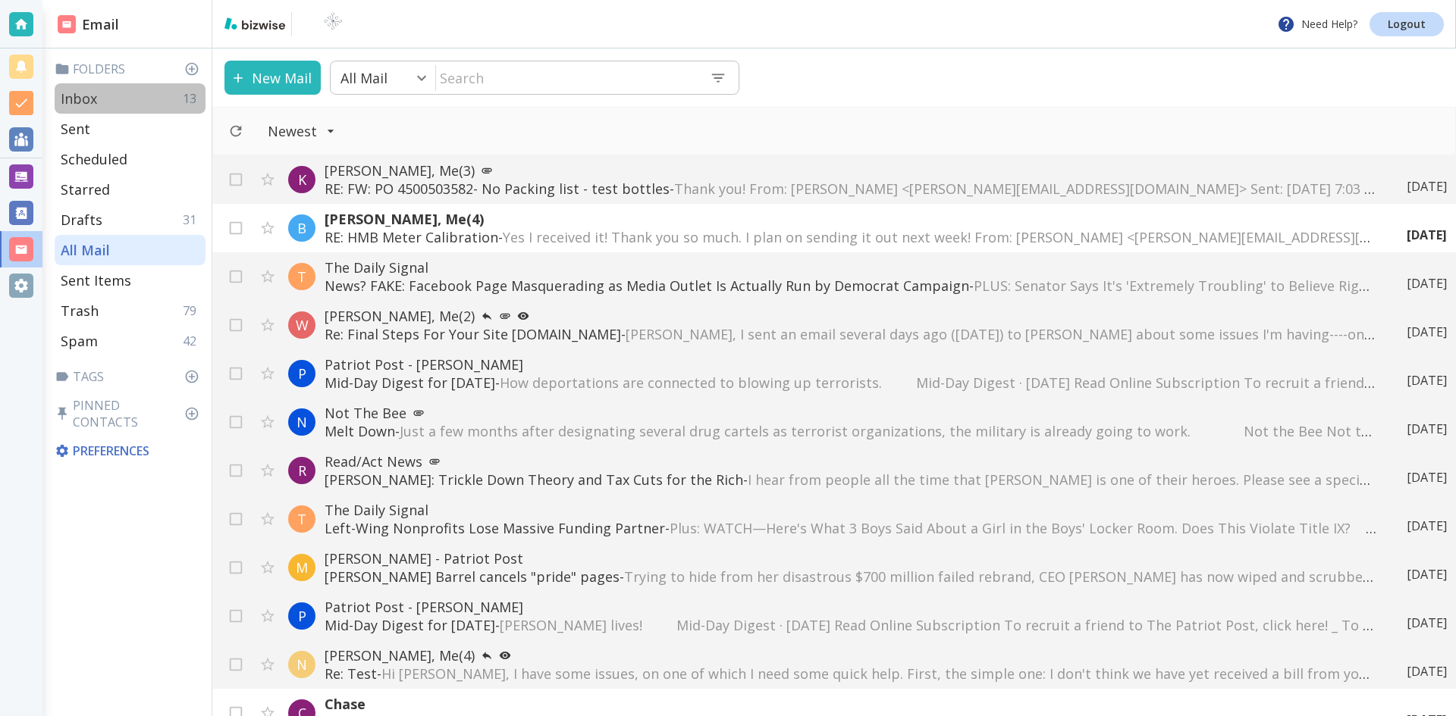
click at [100, 101] on div "Inbox 13" at bounding box center [130, 98] width 151 height 30
type input "0"
